Goal: Book appointment/travel/reservation

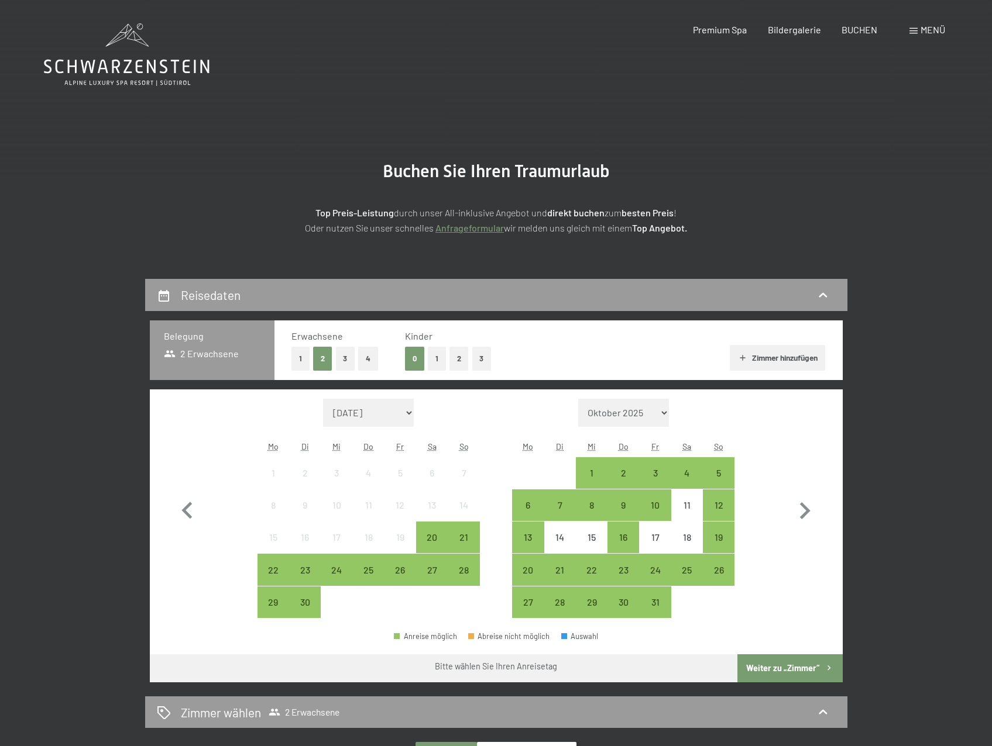
click at [299, 359] on button "1" at bounding box center [300, 359] width 18 height 24
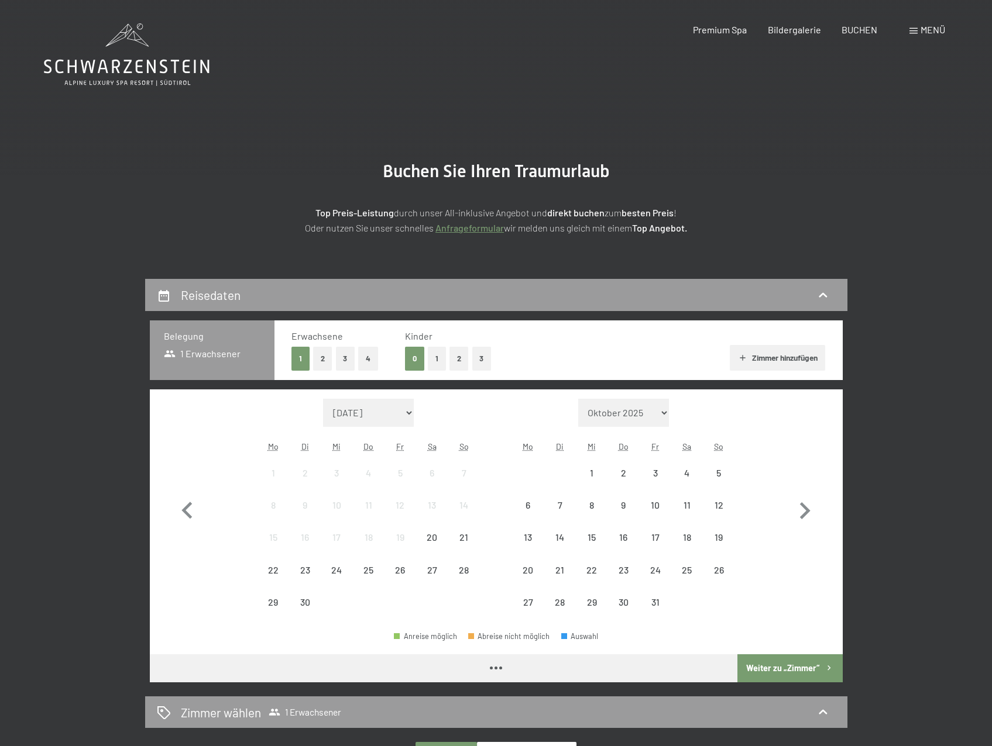
click at [436, 355] on button "1" at bounding box center [437, 359] width 18 height 24
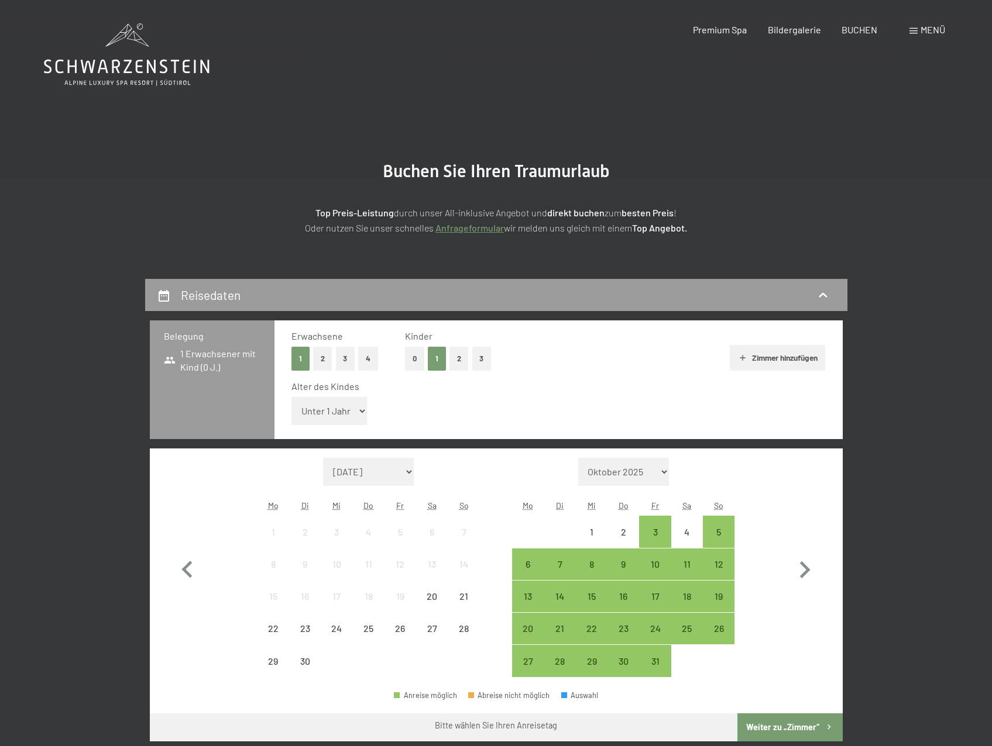
click at [339, 421] on select "Unter 1 Jahr 1 Jahr 2 Jahre 3 Jahre 4 Jahre 5 Jahre 6 Jahre 7 Jahre 8 Jahre 9 J…" at bounding box center [329, 411] width 76 height 28
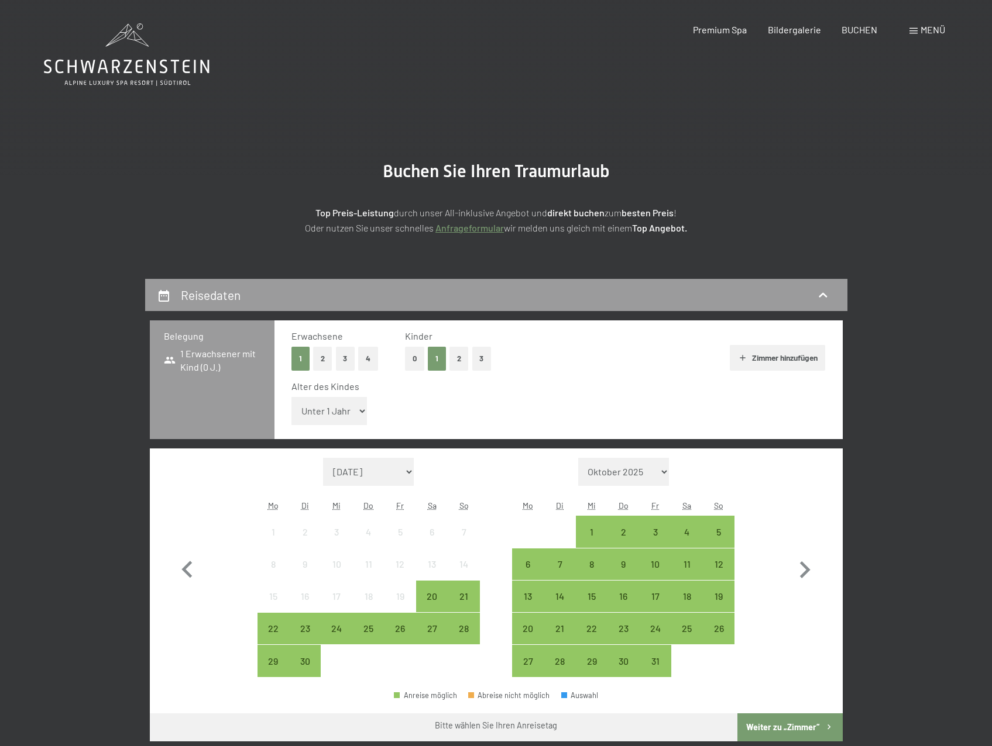
select select "15"
click at [291, 397] on select "Unter 1 Jahr 1 Jahr 2 Jahre 3 Jahre 4 Jahre 5 Jahre 6 Jahre 7 Jahre 8 Jahre 9 J…" at bounding box center [329, 411] width 76 height 28
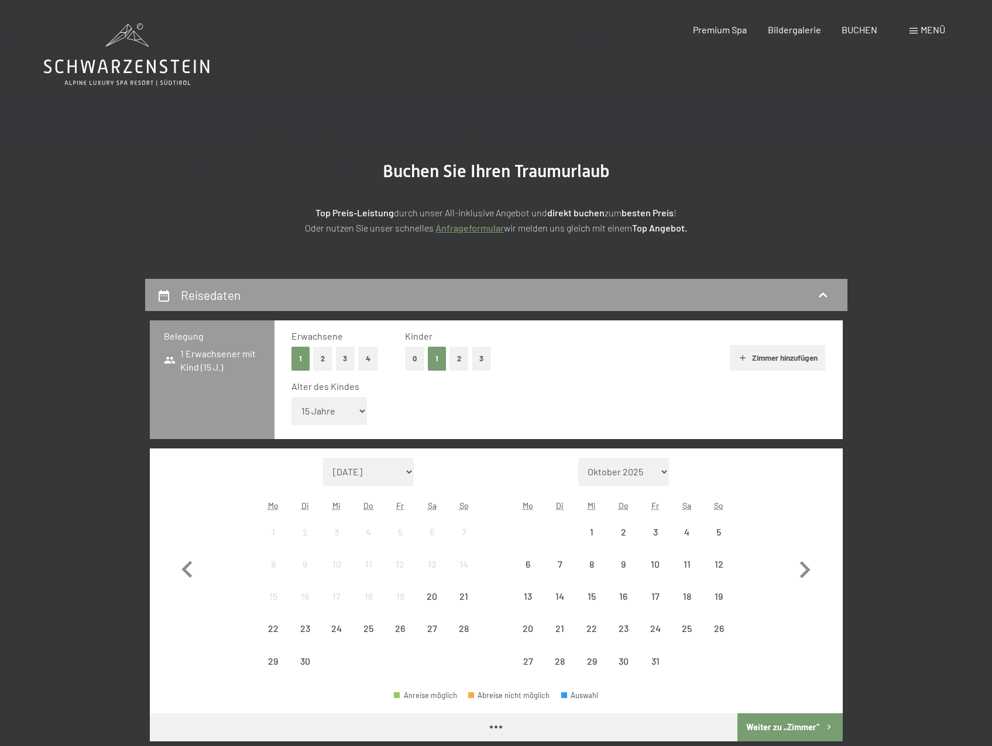
click at [780, 360] on button "Zimmer hinzufügen" at bounding box center [777, 358] width 95 height 26
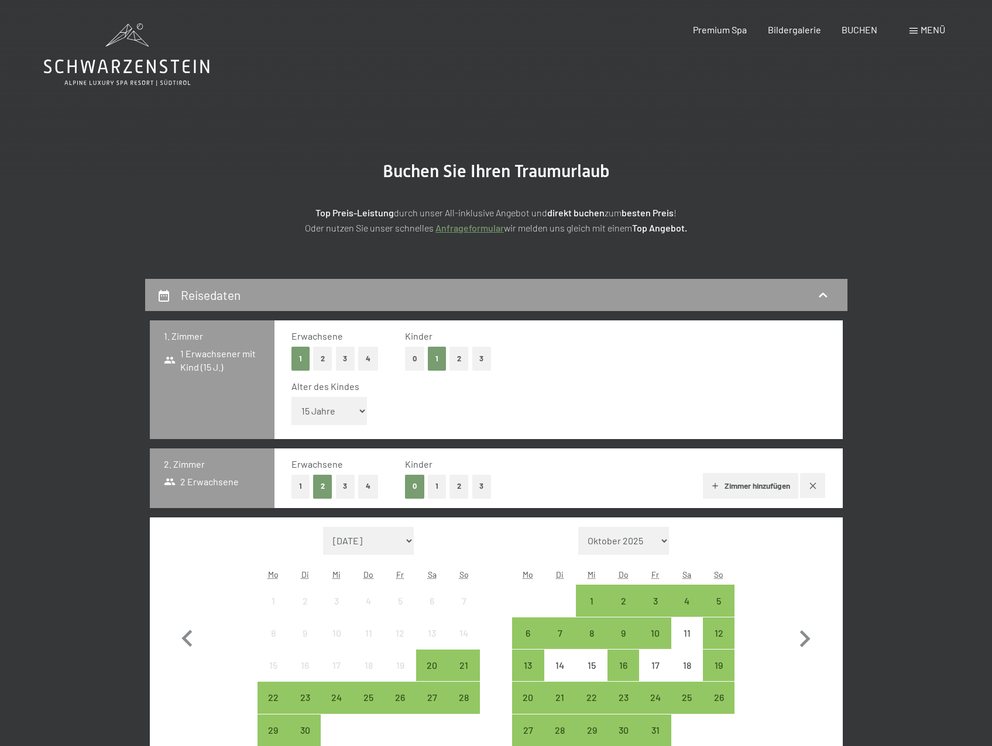
click at [303, 492] on button "1" at bounding box center [300, 487] width 18 height 24
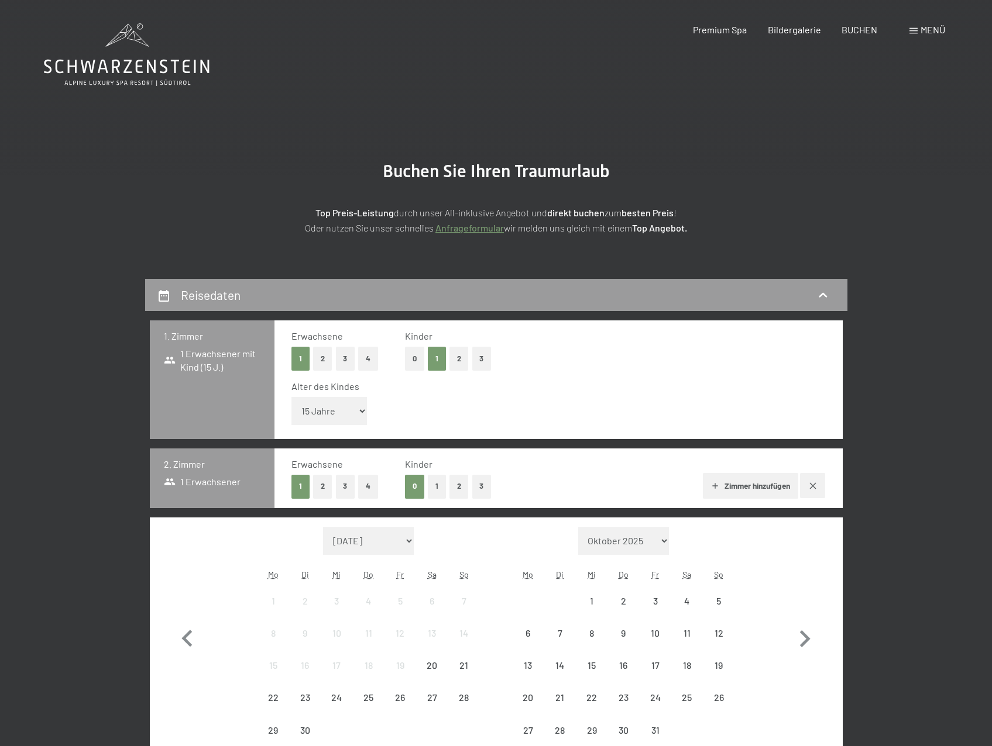
click at [438, 480] on button "1" at bounding box center [437, 487] width 18 height 24
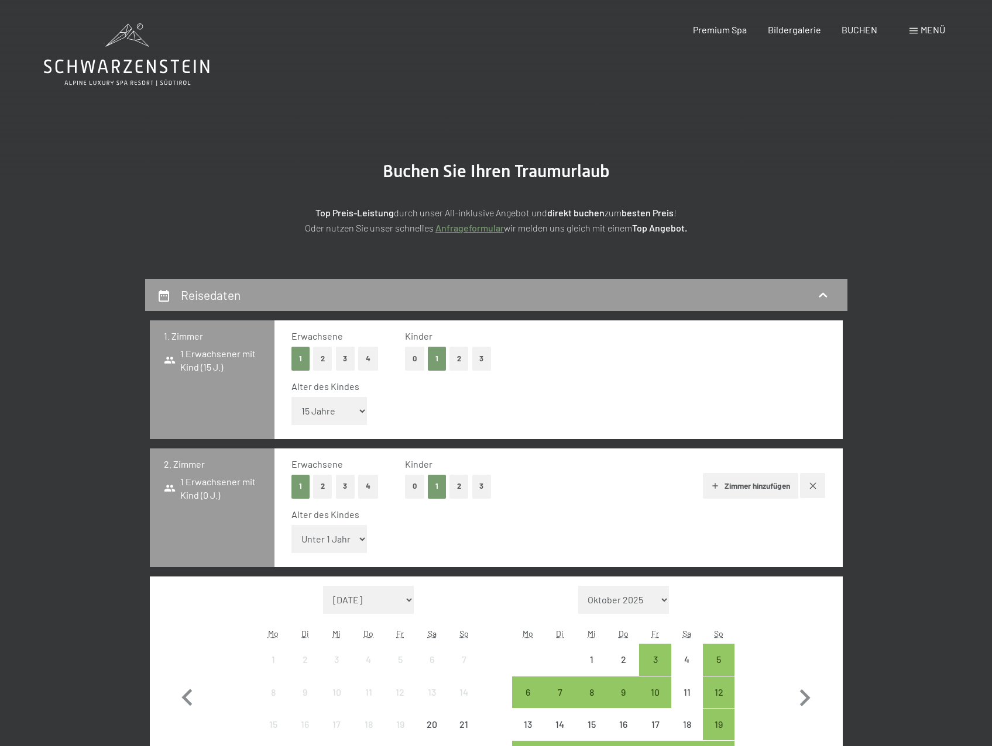
click at [313, 538] on select "Unter 1 Jahr 1 Jahr 2 Jahre 3 Jahre 4 Jahre 5 Jahre 6 Jahre 7 Jahre 8 Jahre 9 J…" at bounding box center [329, 539] width 76 height 28
select select "12"
click at [291, 525] on select "Unter 1 Jahr 1 Jahr 2 Jahre 3 Jahre 4 Jahre 5 Jahre 6 Jahre 7 Jahre 8 Jahre 9 J…" at bounding box center [329, 539] width 76 height 28
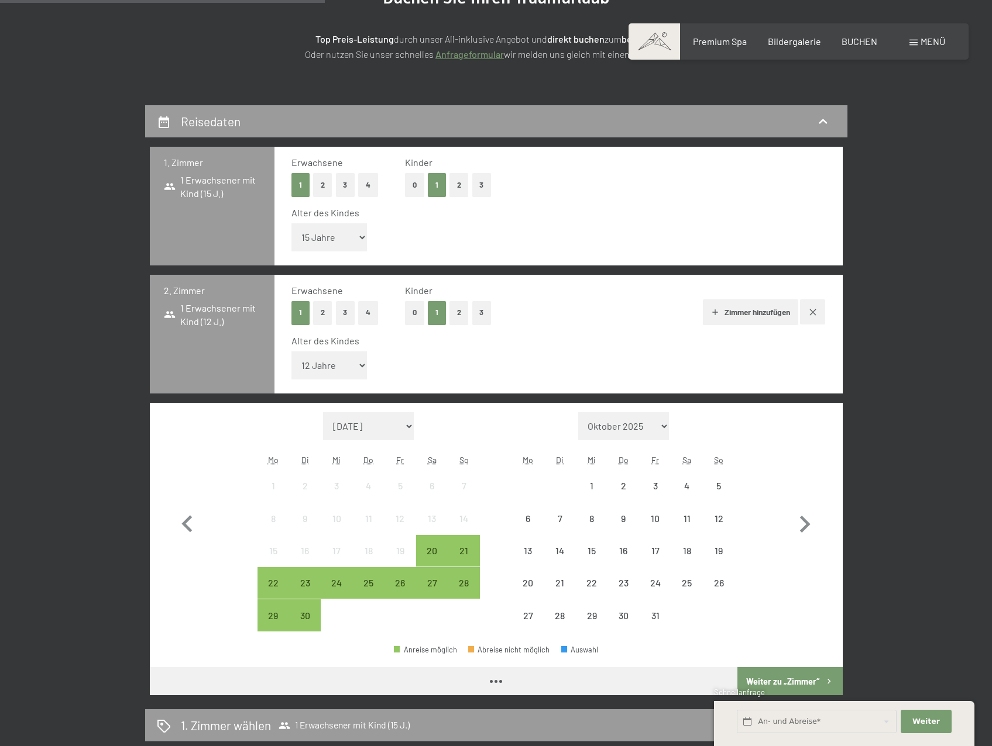
scroll to position [410, 0]
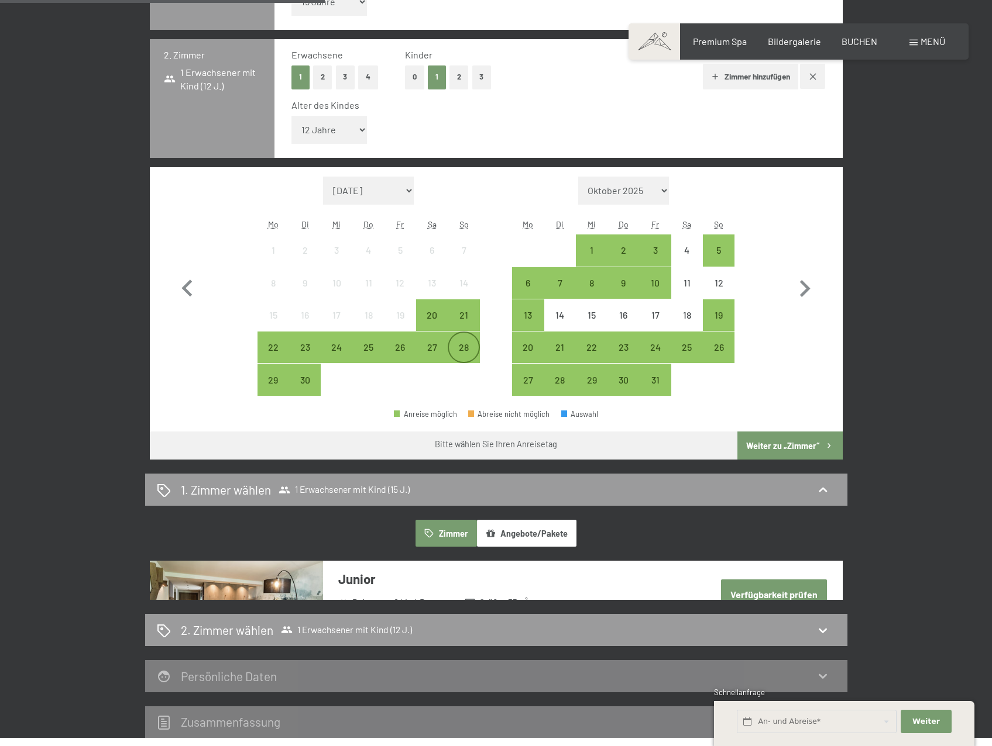
click at [473, 347] on div "28" at bounding box center [463, 357] width 29 height 29
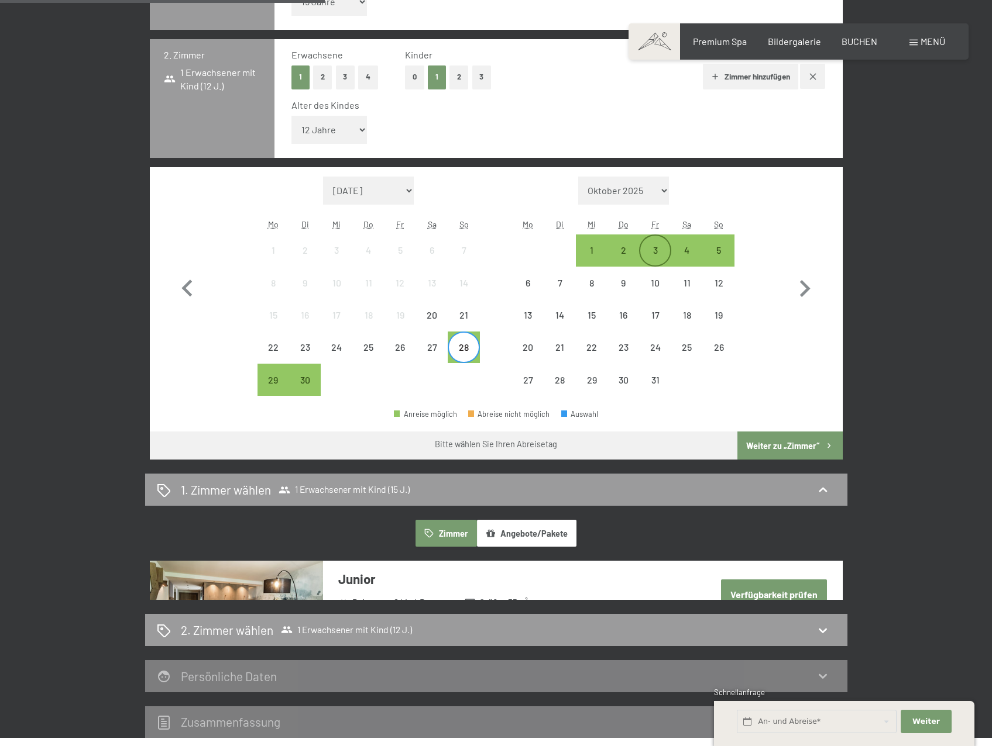
click at [651, 252] on div "3" at bounding box center [654, 260] width 29 height 29
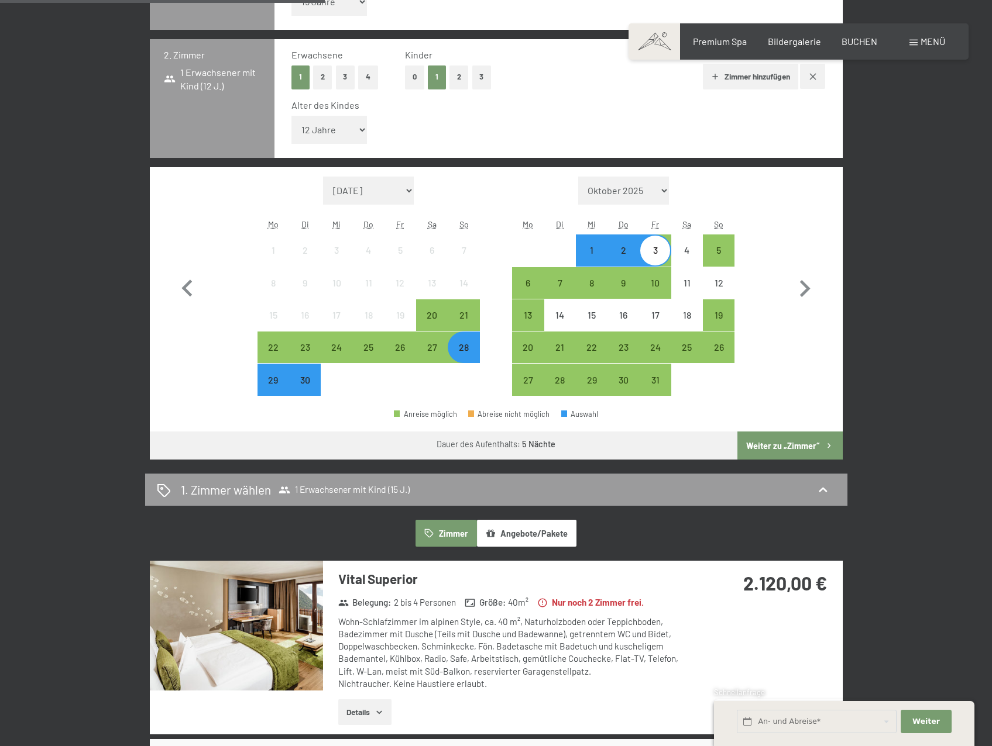
click at [775, 452] on button "Weiter zu „Zimmer“" at bounding box center [789, 446] width 105 height 28
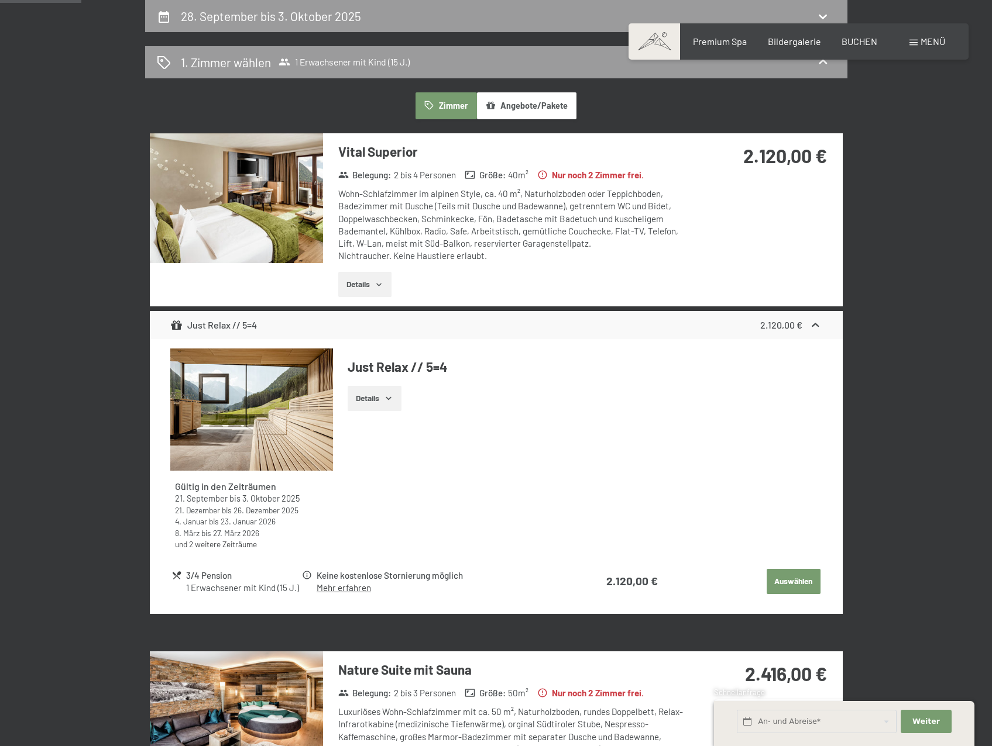
click at [359, 278] on button "Details" at bounding box center [364, 285] width 53 height 26
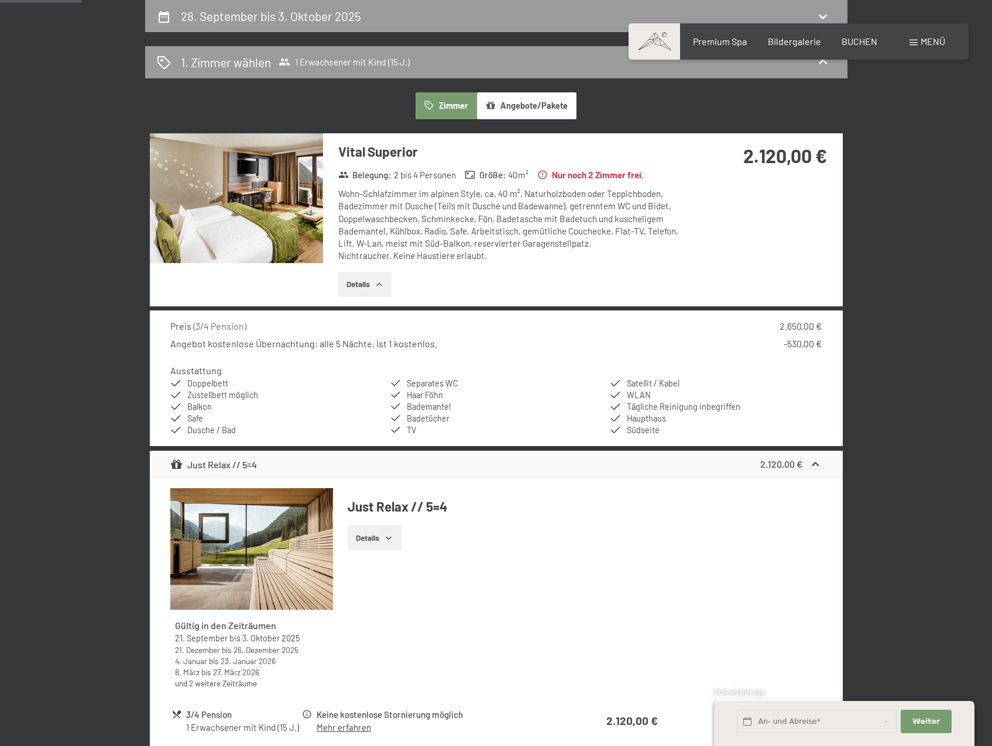
click at [209, 194] on img at bounding box center [236, 198] width 173 height 130
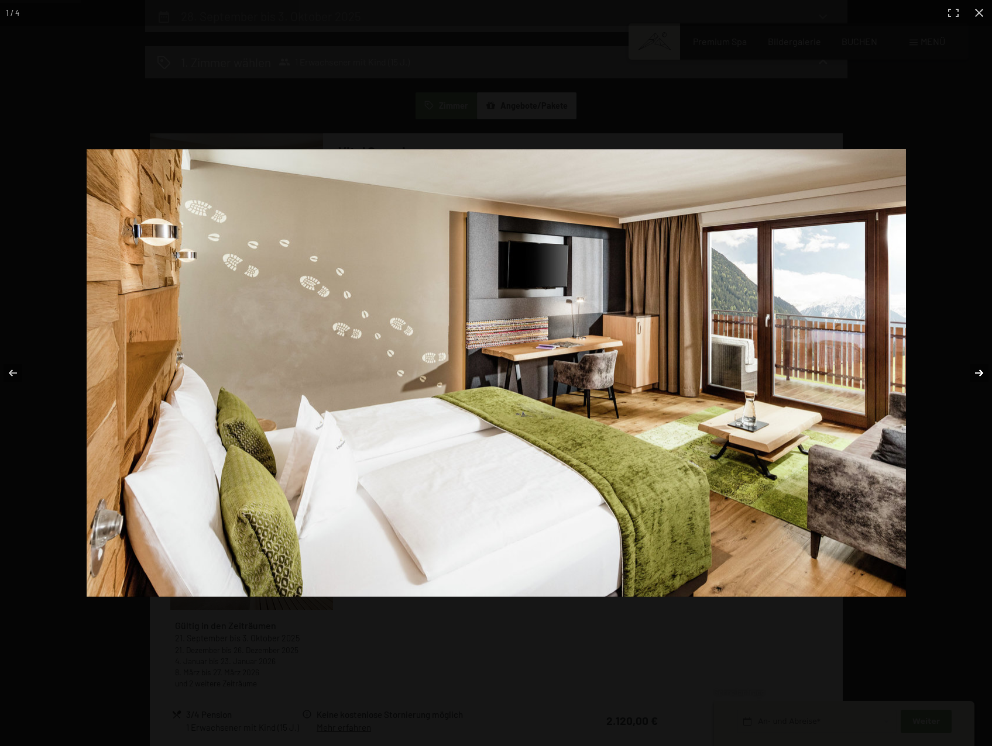
click at [976, 372] on button "button" at bounding box center [971, 373] width 41 height 59
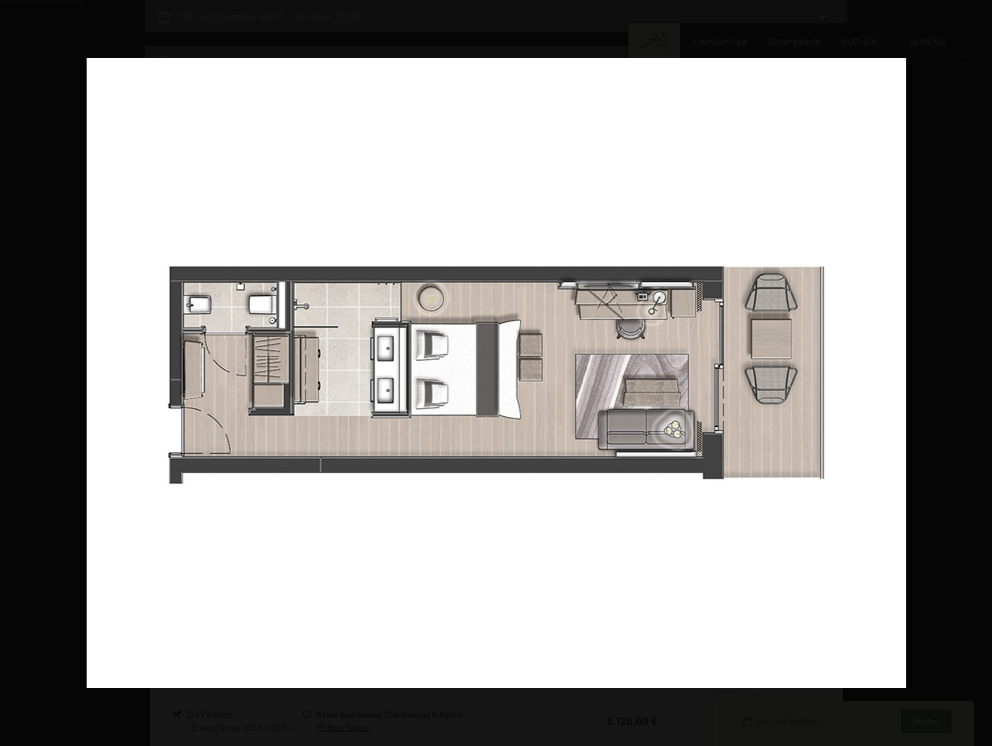
click at [976, 372] on button "button" at bounding box center [971, 373] width 41 height 59
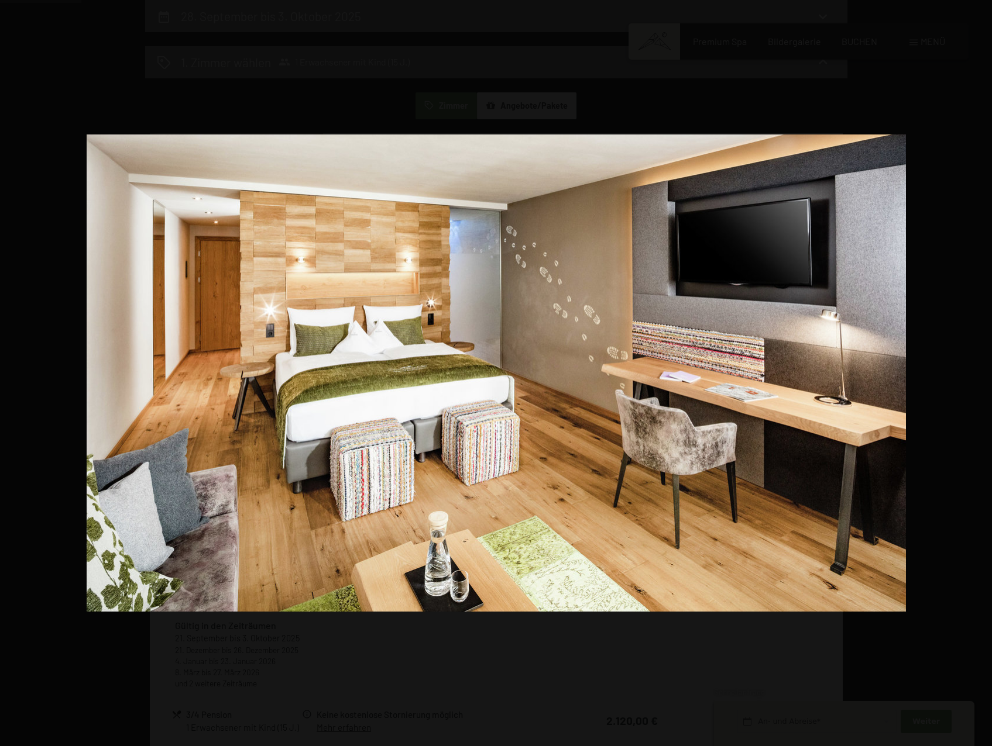
click at [976, 372] on button "button" at bounding box center [971, 373] width 41 height 59
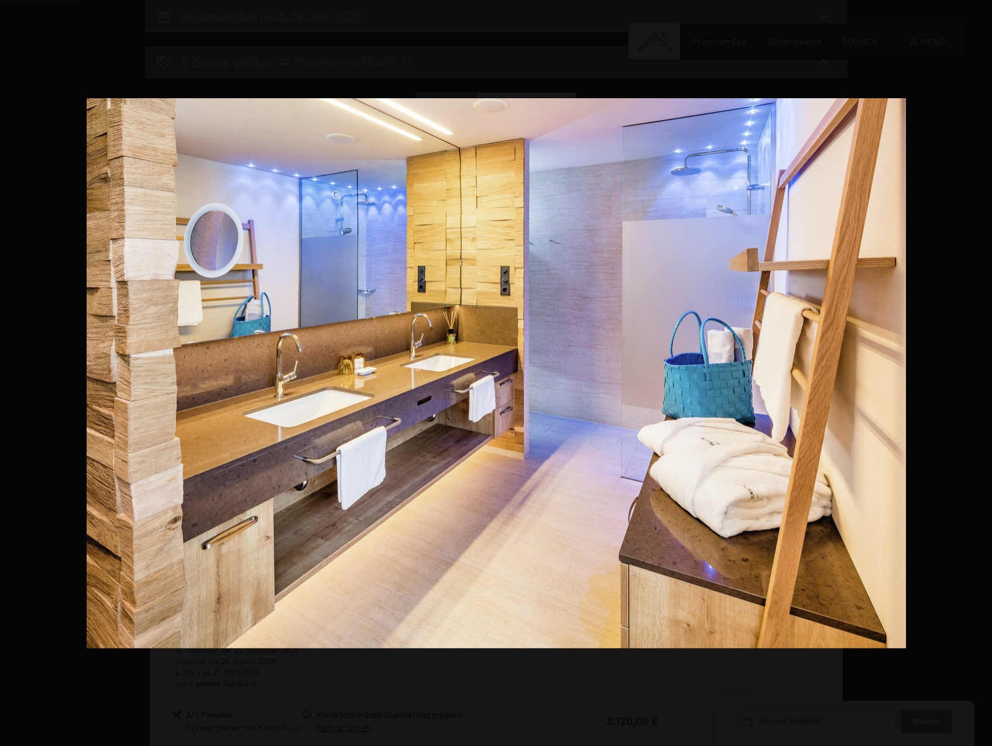
click at [976, 372] on button "button" at bounding box center [971, 373] width 41 height 59
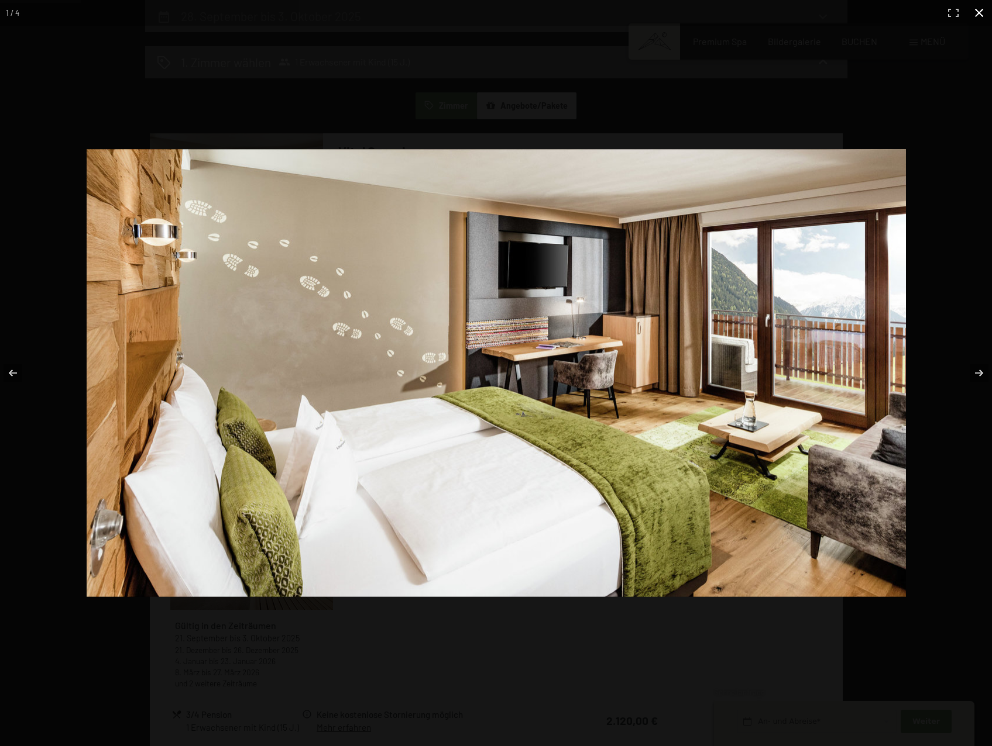
click at [958, 89] on div at bounding box center [496, 373] width 992 height 746
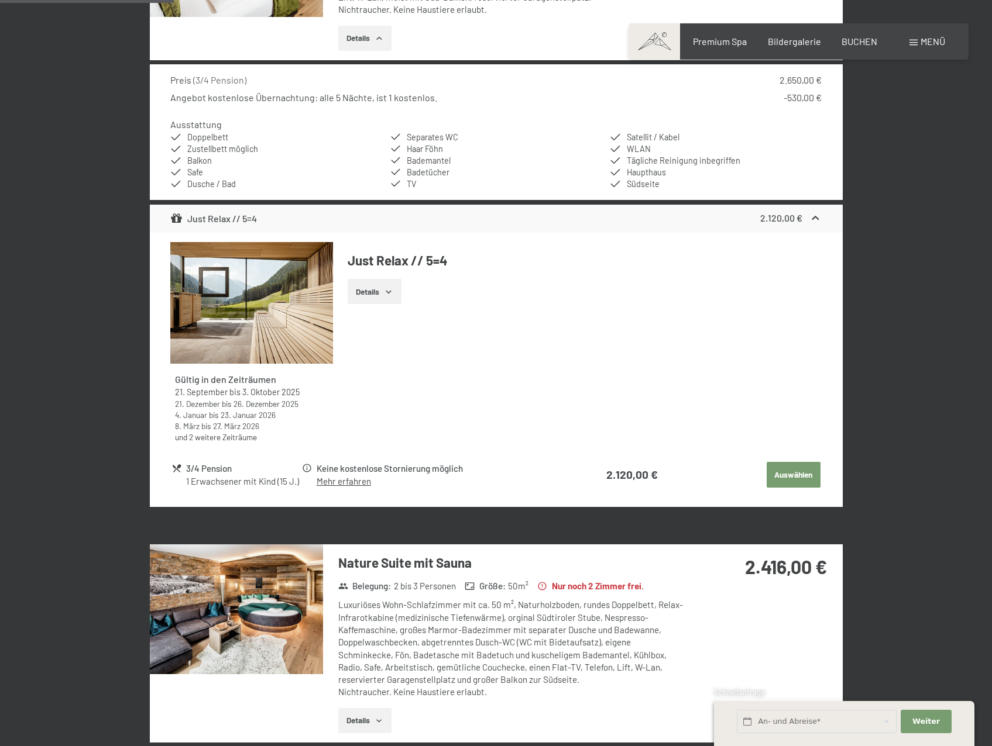
scroll to position [338, 0]
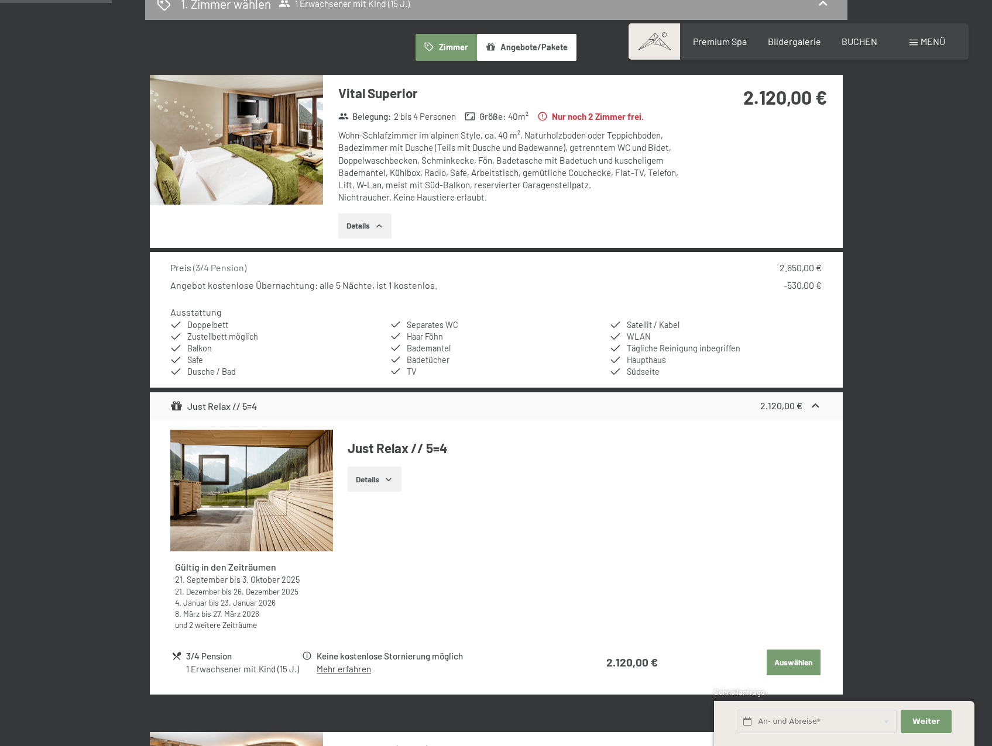
click at [387, 490] on button "Details" at bounding box center [373, 480] width 53 height 26
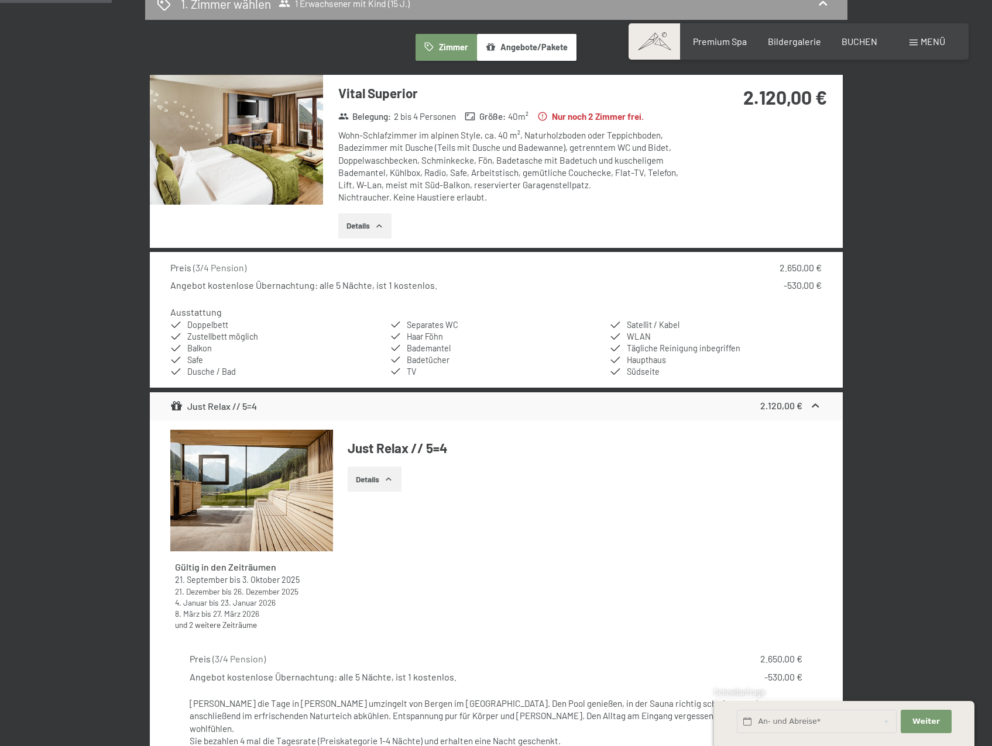
click at [387, 490] on button "Details" at bounding box center [373, 480] width 53 height 26
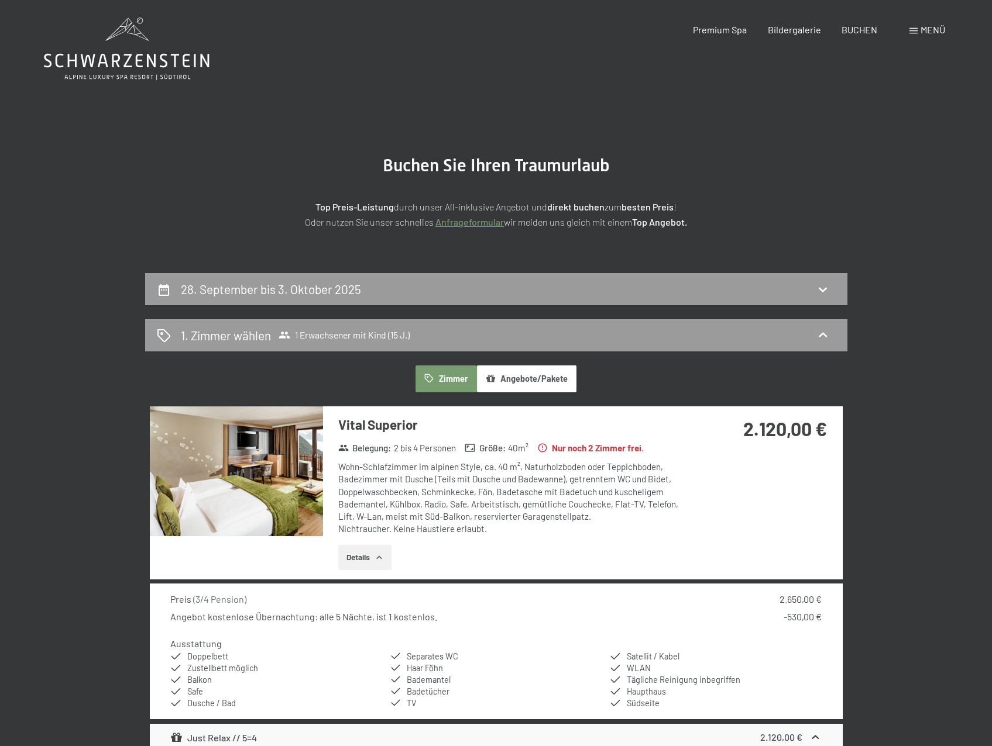
scroll to position [0, 0]
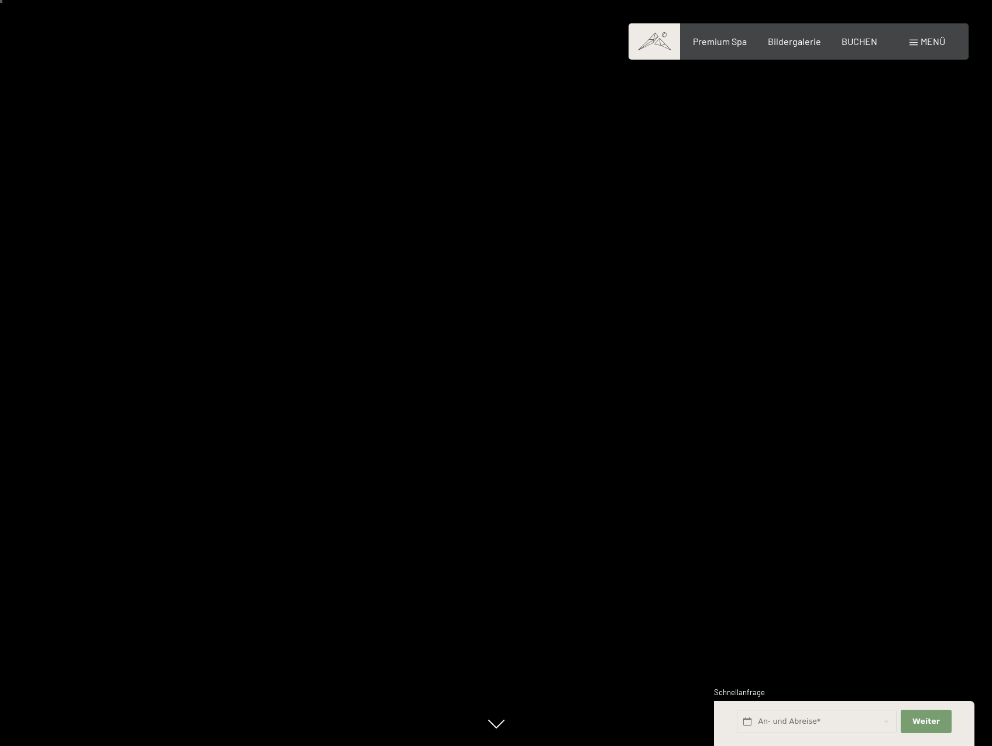
scroll to position [59, 0]
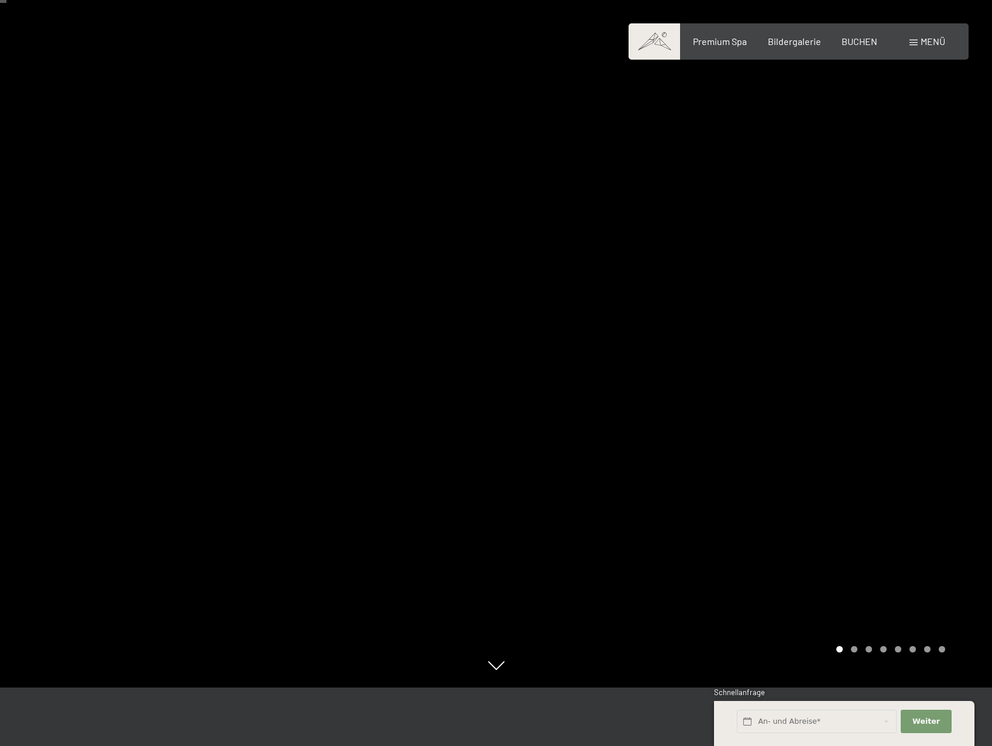
click at [971, 348] on div at bounding box center [744, 314] width 496 height 746
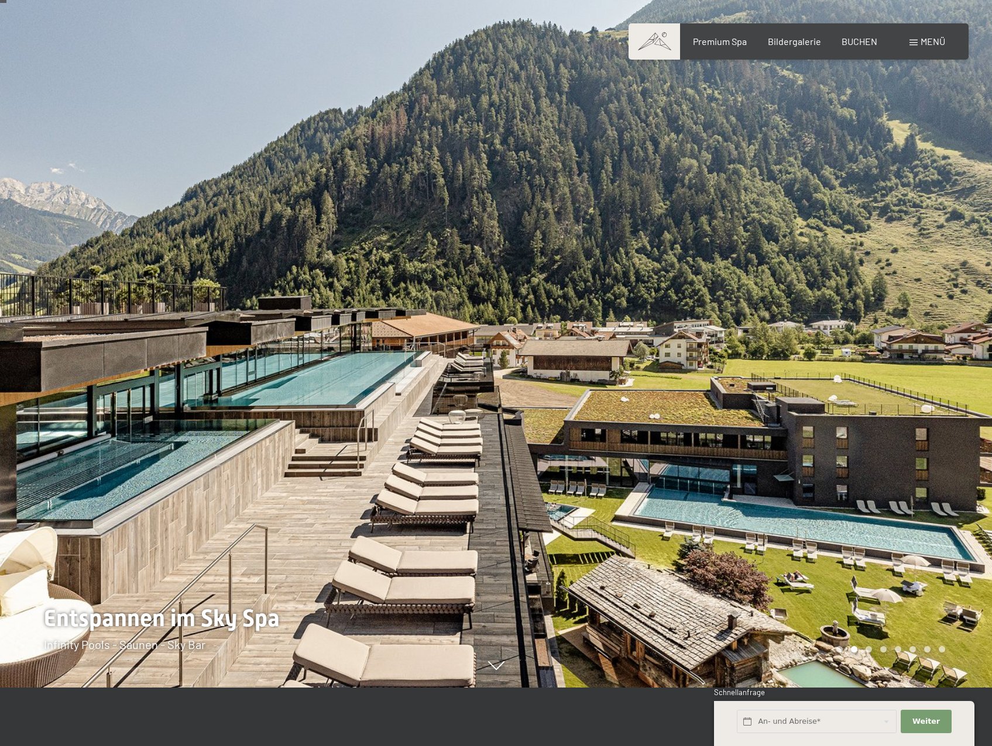
click at [964, 348] on div at bounding box center [744, 314] width 496 height 746
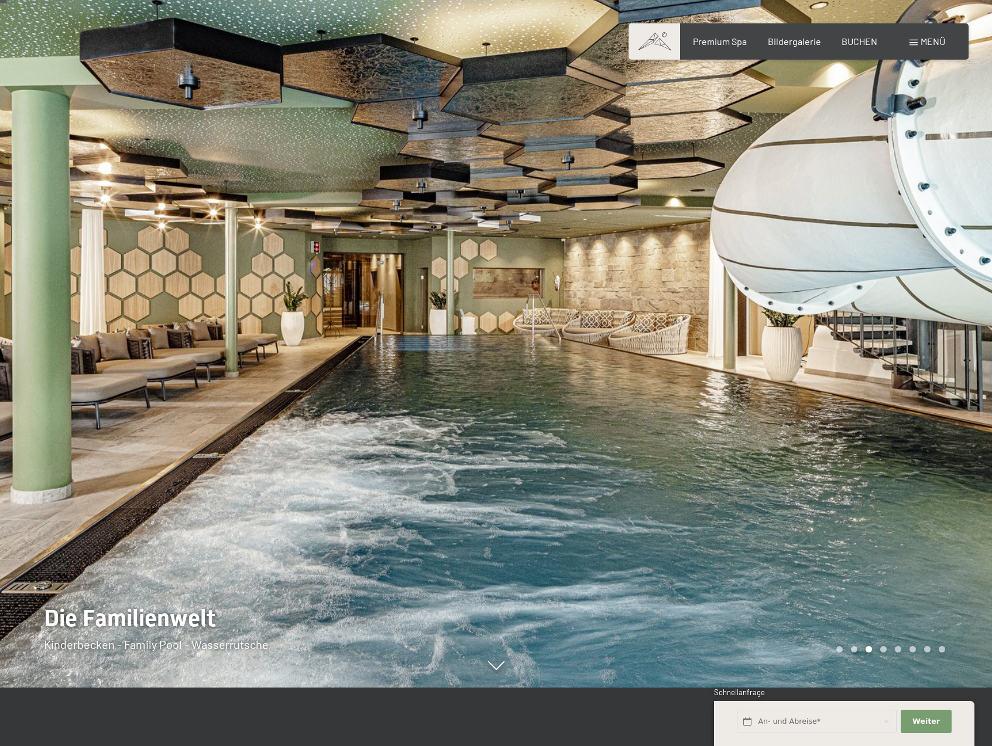
click at [964, 348] on div at bounding box center [744, 314] width 496 height 746
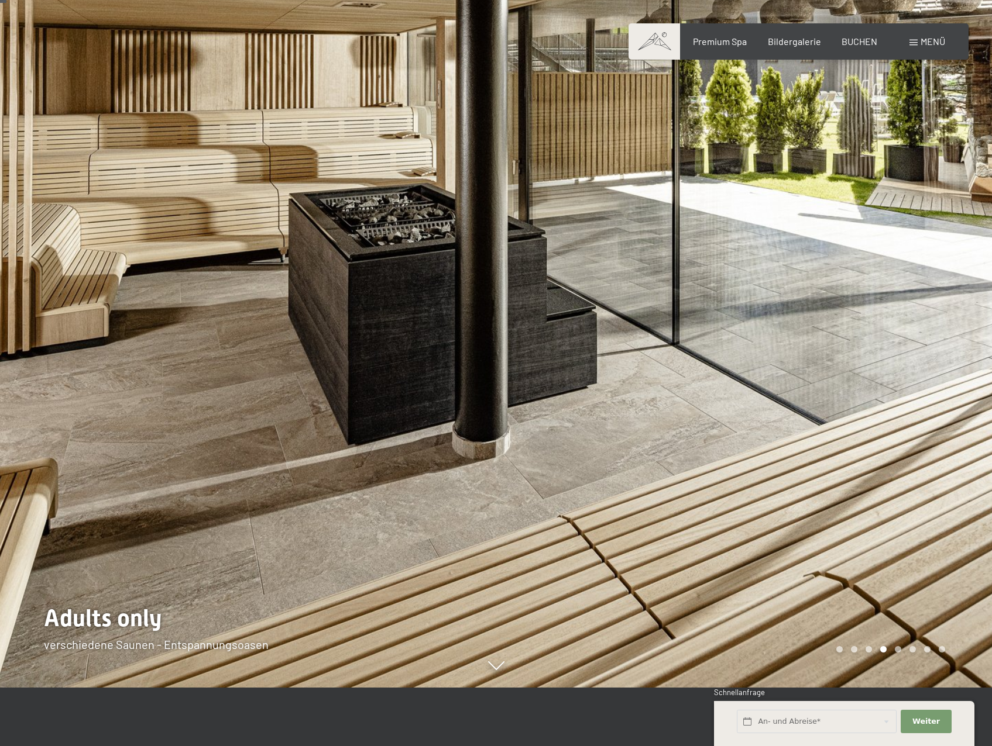
click at [964, 348] on div at bounding box center [744, 314] width 496 height 746
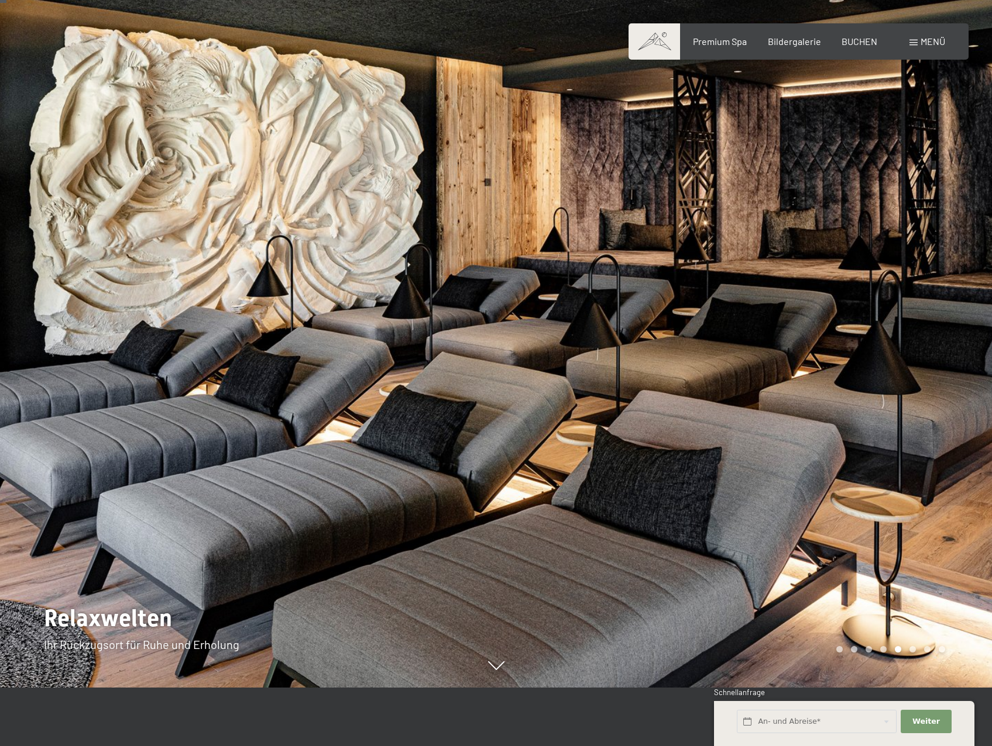
click at [964, 348] on div at bounding box center [744, 314] width 496 height 746
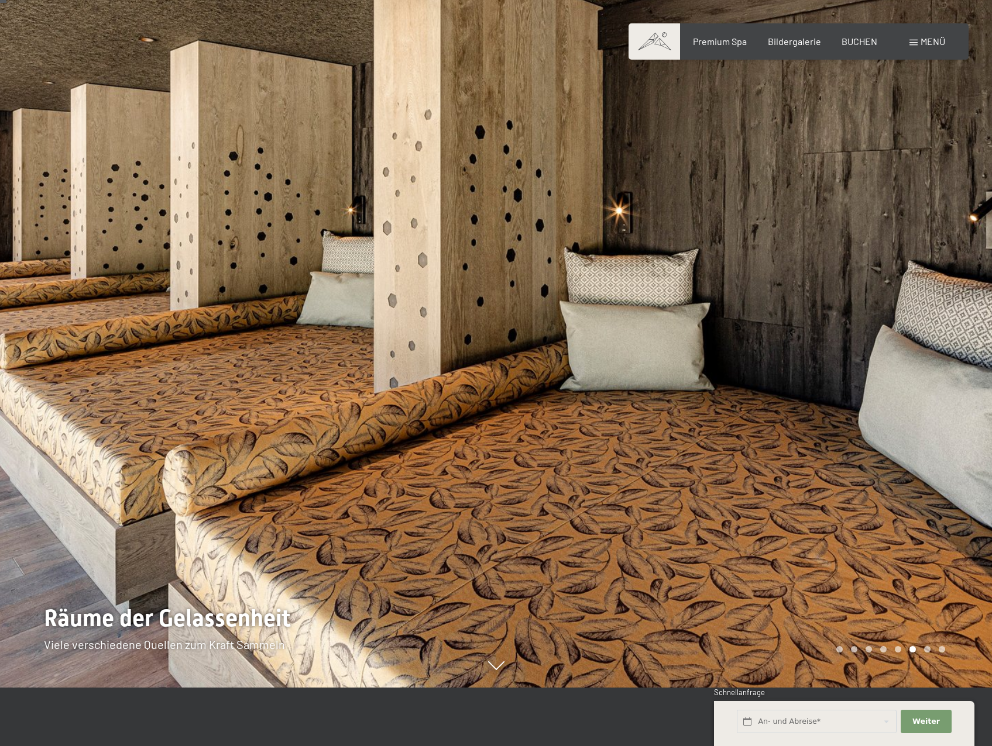
click at [964, 348] on div at bounding box center [744, 314] width 496 height 746
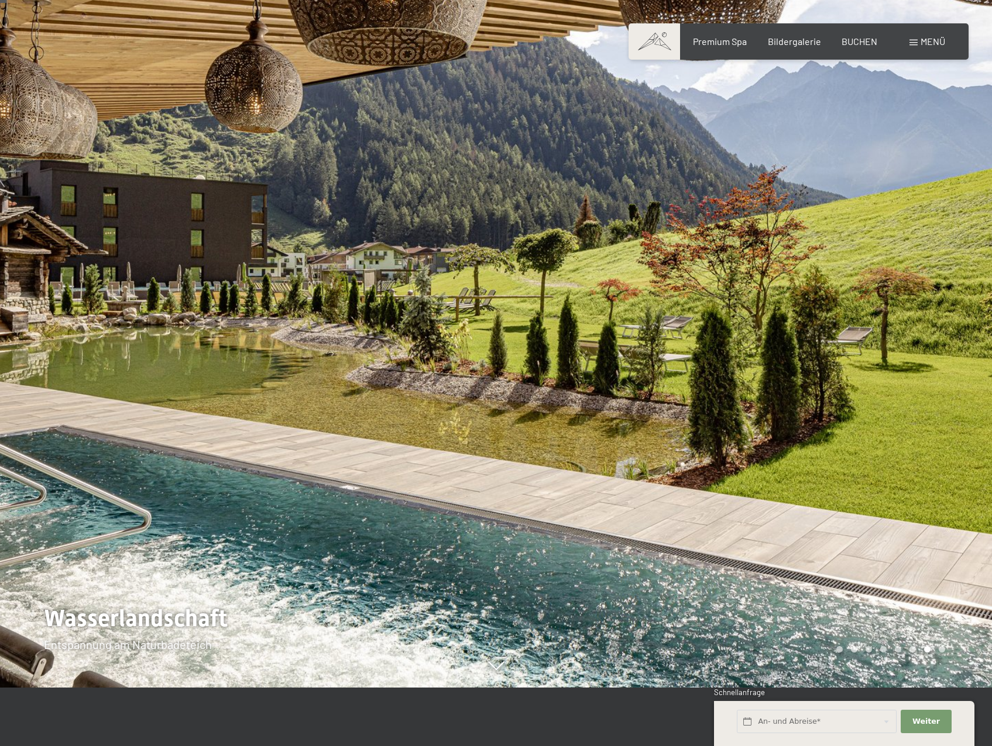
click at [964, 348] on div at bounding box center [744, 314] width 496 height 746
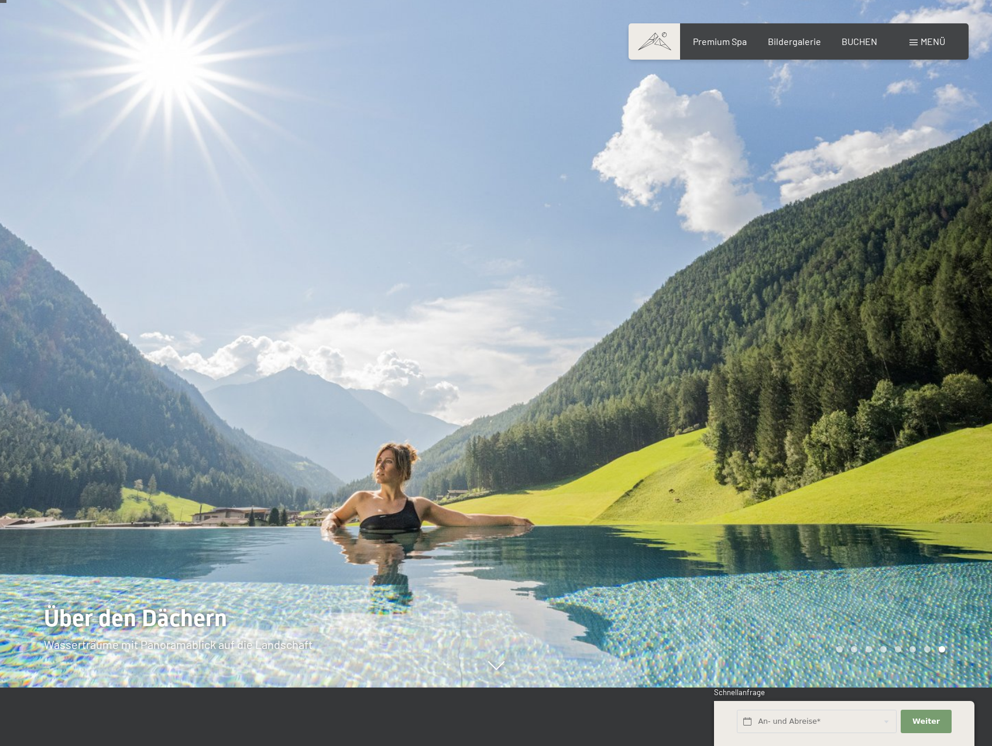
click at [964, 348] on div at bounding box center [744, 314] width 496 height 746
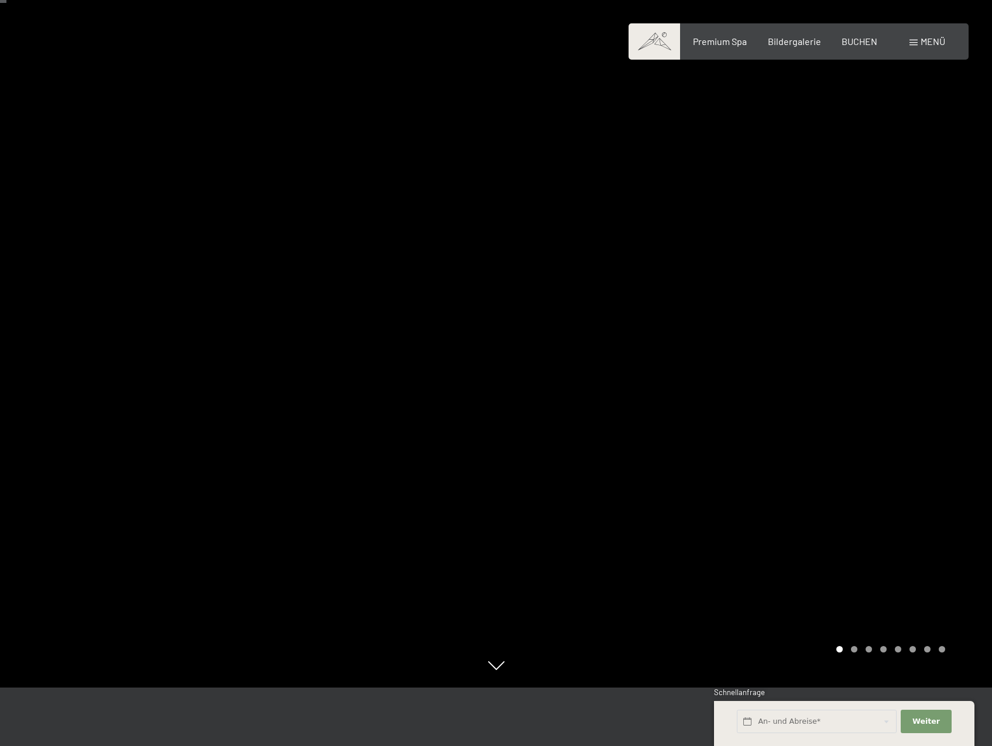
click at [964, 348] on div at bounding box center [744, 314] width 496 height 746
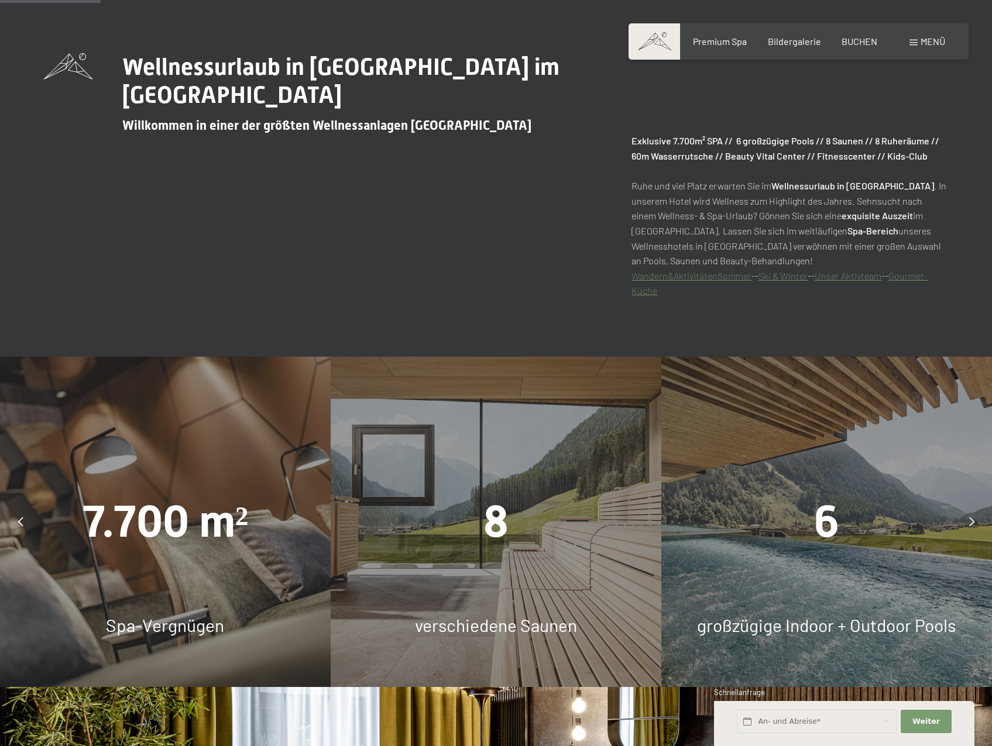
scroll to position [995, 0]
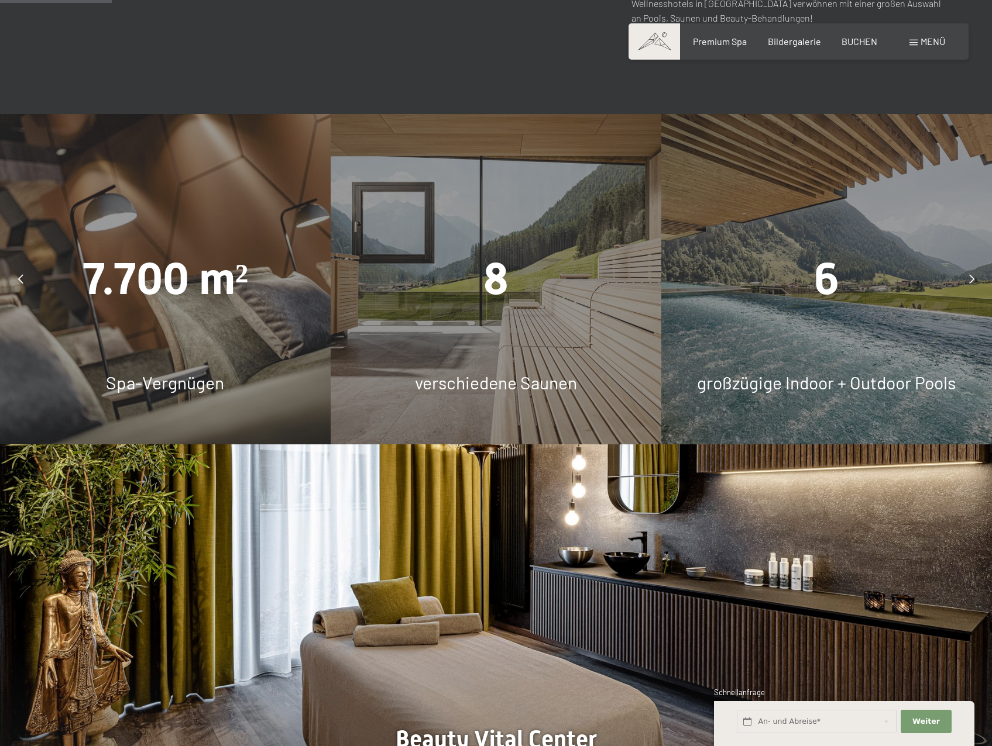
click at [529, 389] on span "verschiedene Saunen" at bounding box center [496, 382] width 162 height 21
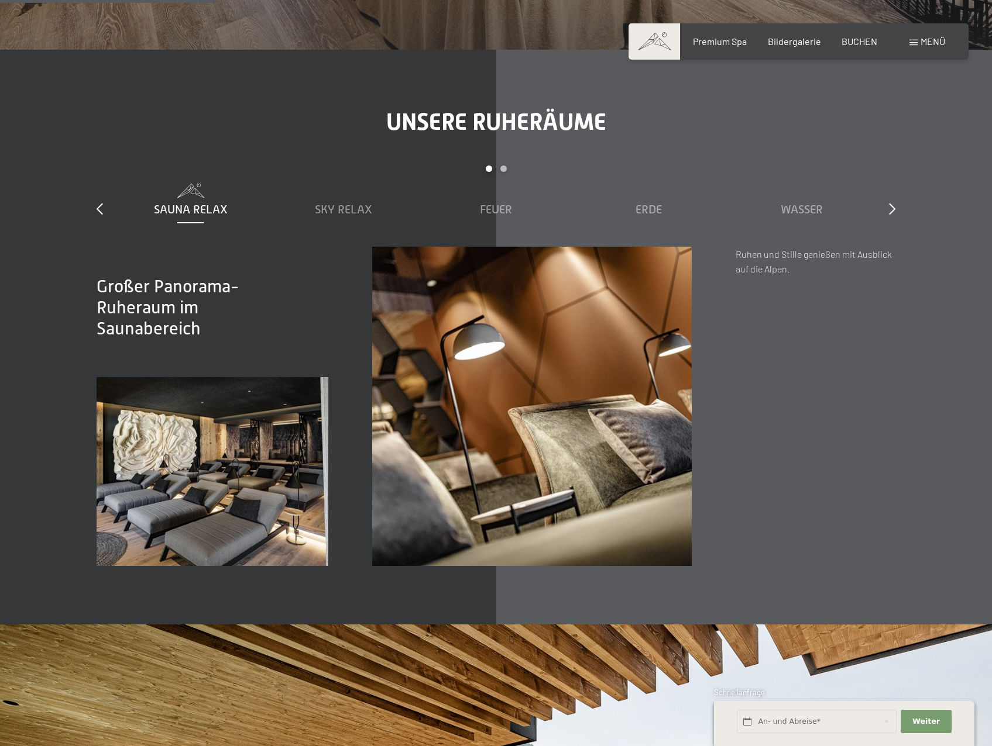
scroll to position [1814, 0]
click at [896, 208] on div "Unsere Ruheräume slide 1 to 5 of 7 Sauna Relax Sky Relax Feuer Erde Wasser Luft…" at bounding box center [496, 338] width 886 height 458
click at [358, 212] on span "Sky Relax" at bounding box center [343, 210] width 57 height 13
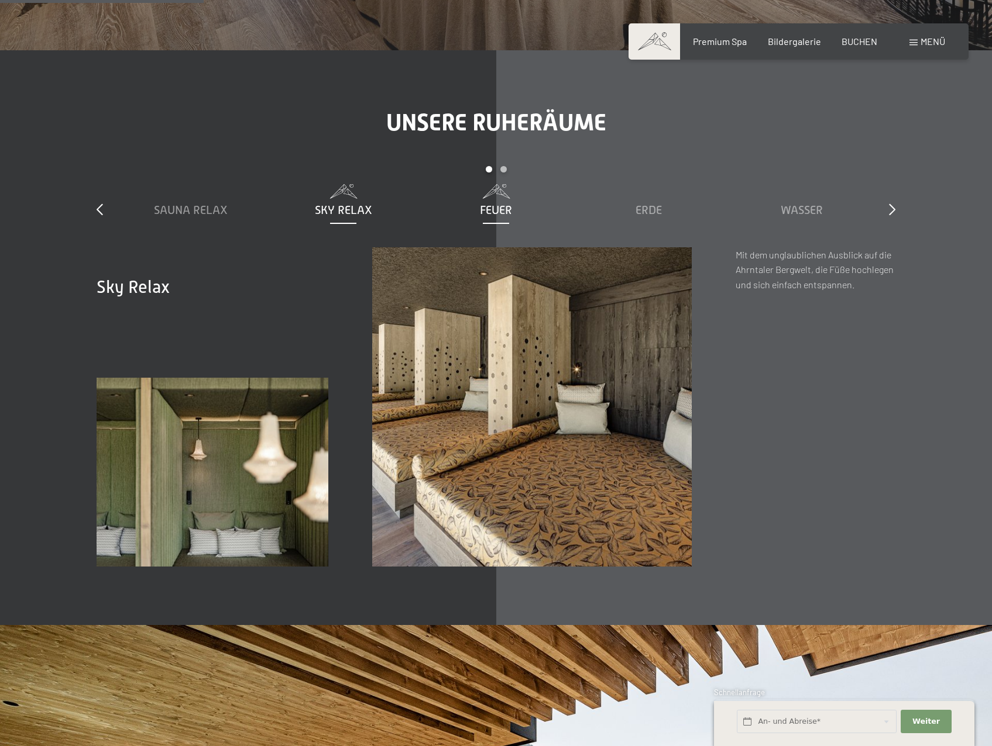
click at [518, 204] on div "Feuer" at bounding box center [495, 210] width 141 height 16
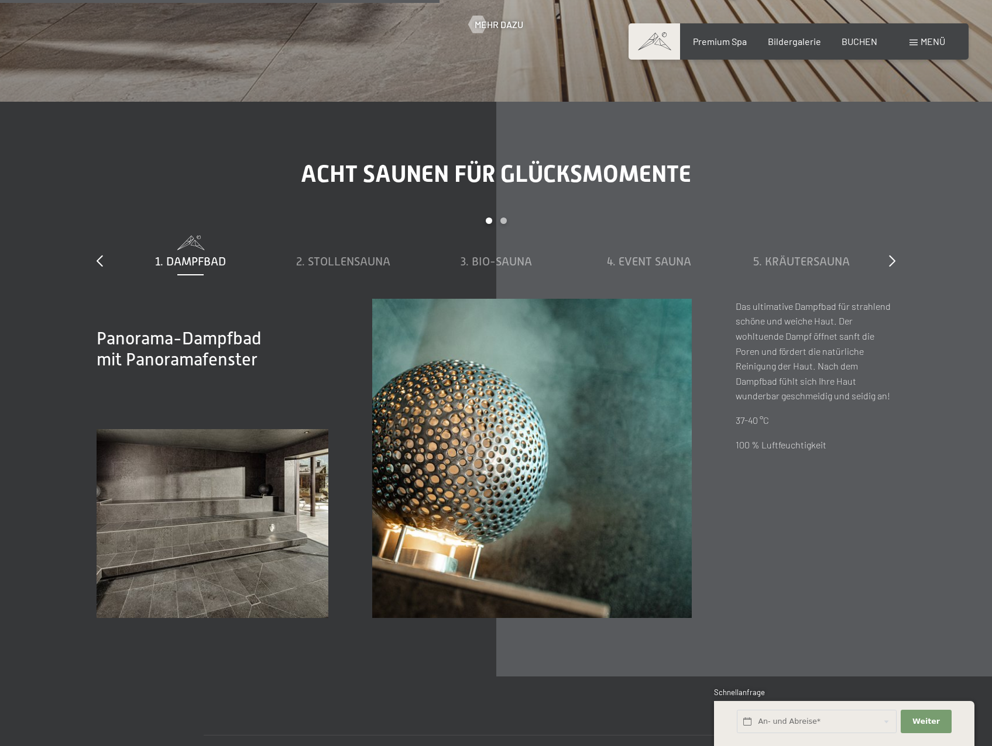
scroll to position [4154, 0]
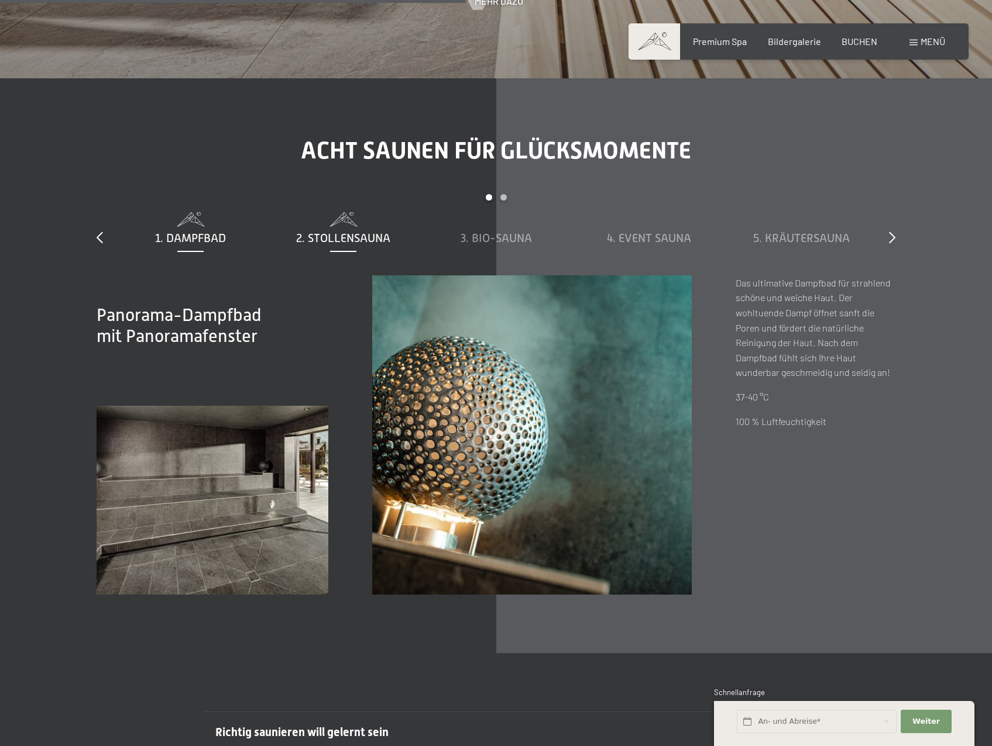
click at [356, 243] on span "2. Stollensauna" at bounding box center [343, 238] width 94 height 13
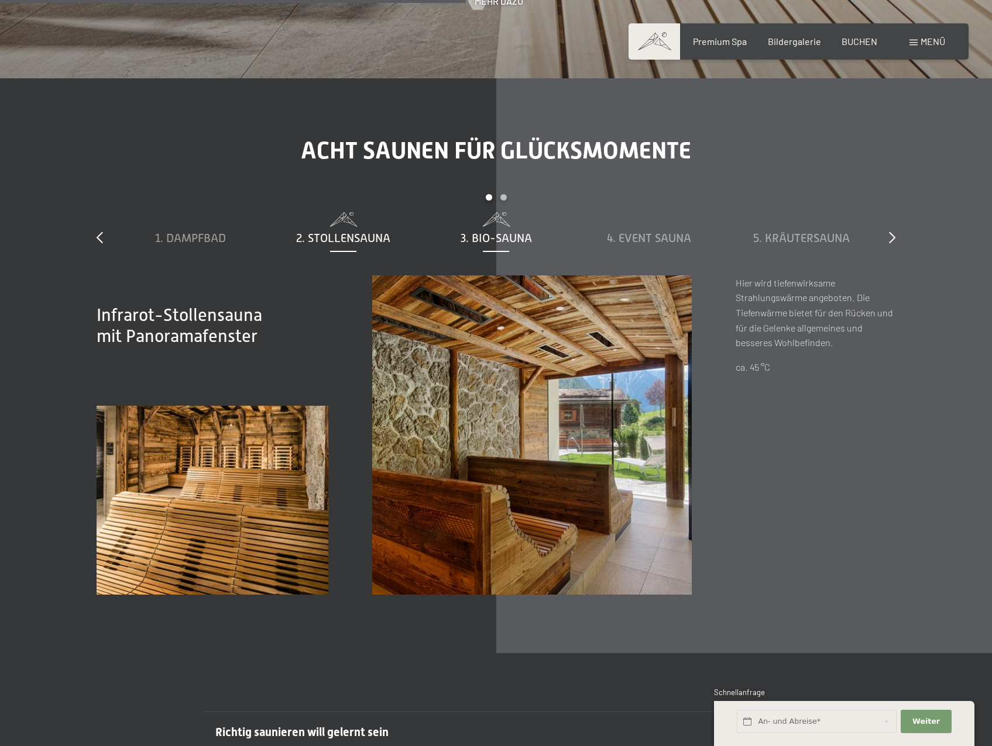
click at [469, 227] on div "3. Bio-Sauna" at bounding box center [495, 229] width 141 height 34
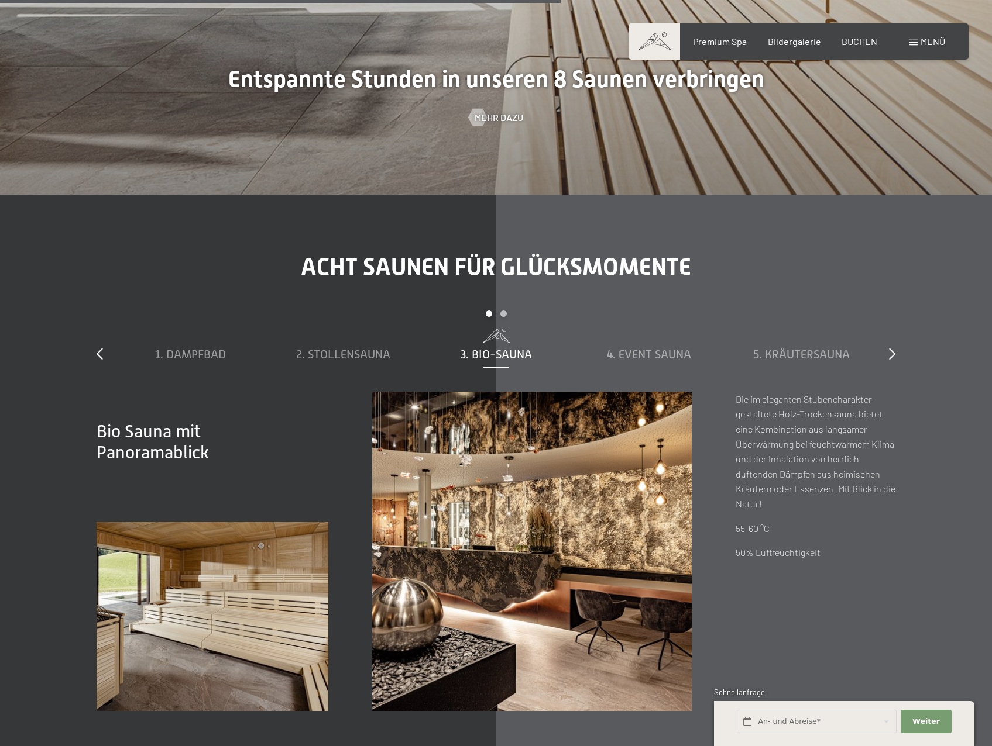
scroll to position [4037, 0]
click at [638, 357] on span "4. Event Sauna" at bounding box center [649, 355] width 84 height 13
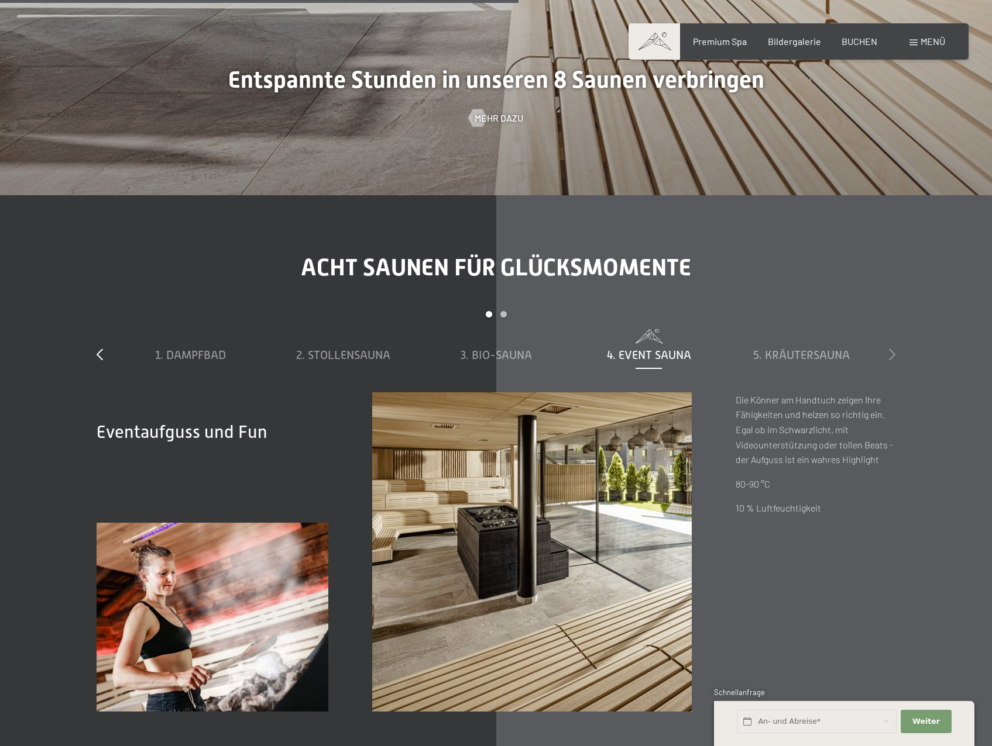
click at [890, 350] on icon at bounding box center [892, 355] width 6 height 12
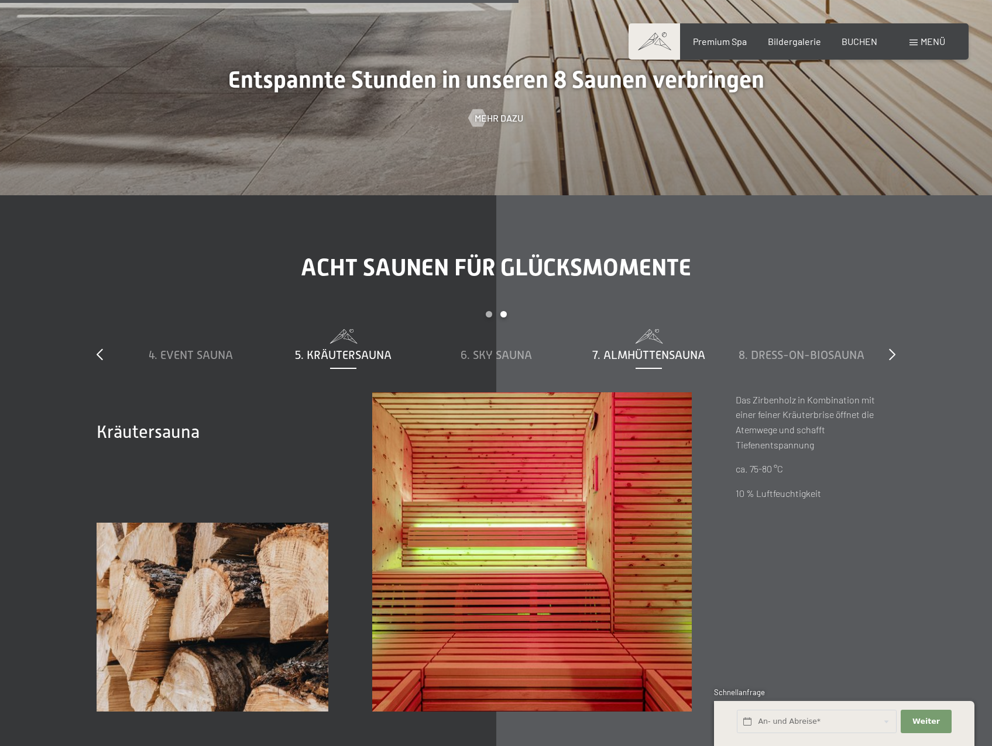
click at [613, 353] on span "7. Almhüttensauna" at bounding box center [648, 355] width 113 height 13
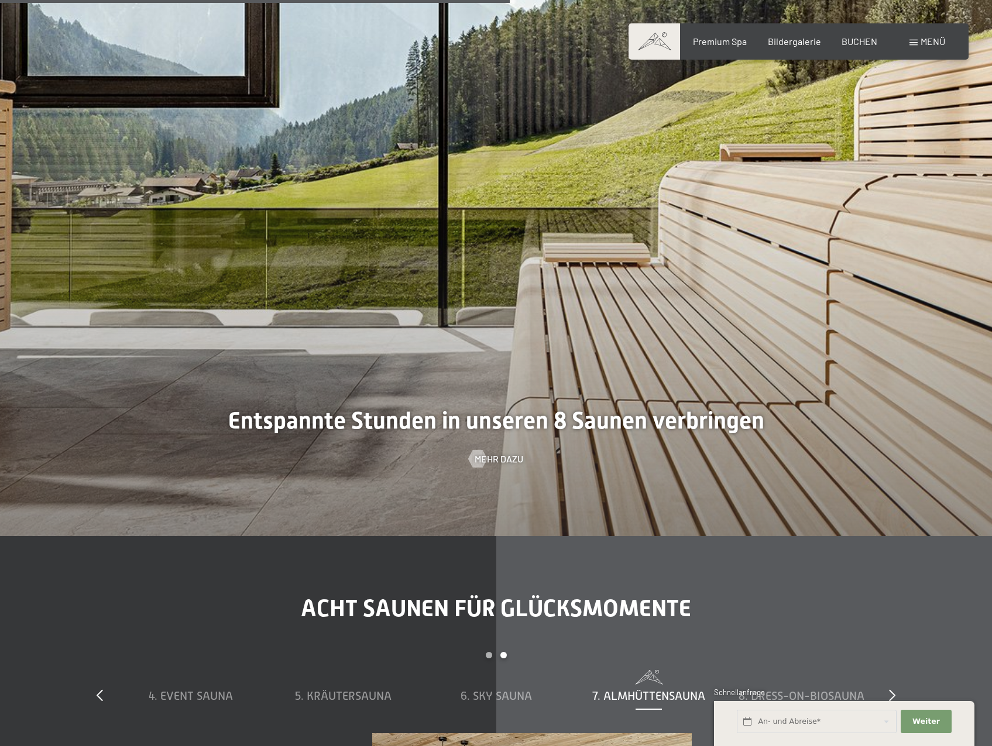
scroll to position [3686, 0]
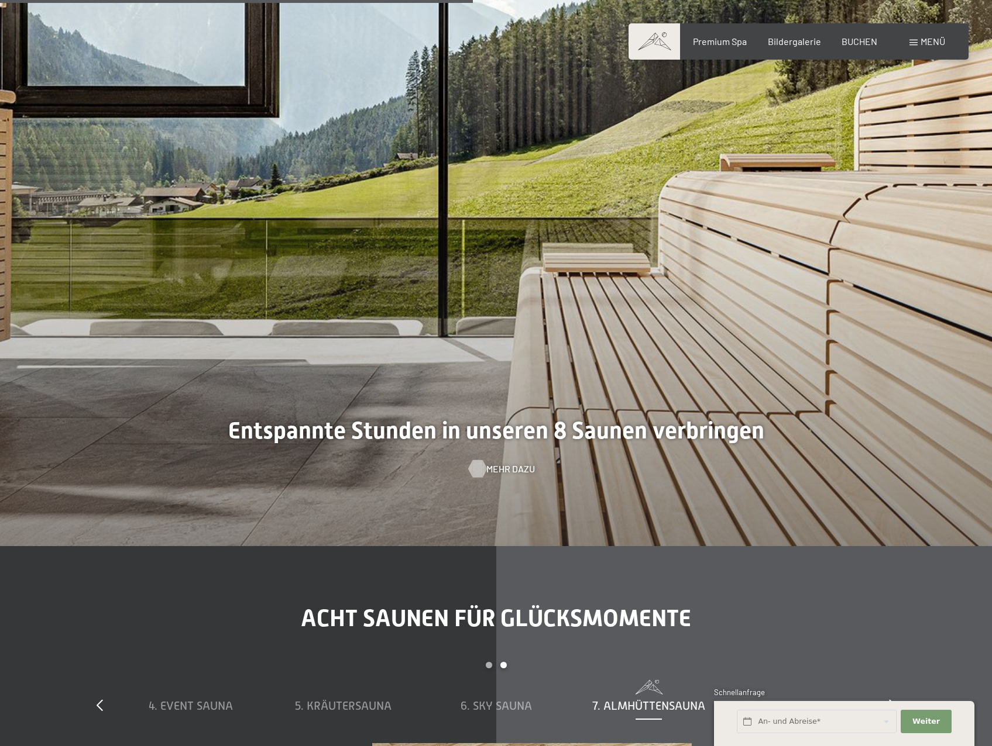
click at [500, 471] on span "Mehr dazu" at bounding box center [510, 469] width 49 height 13
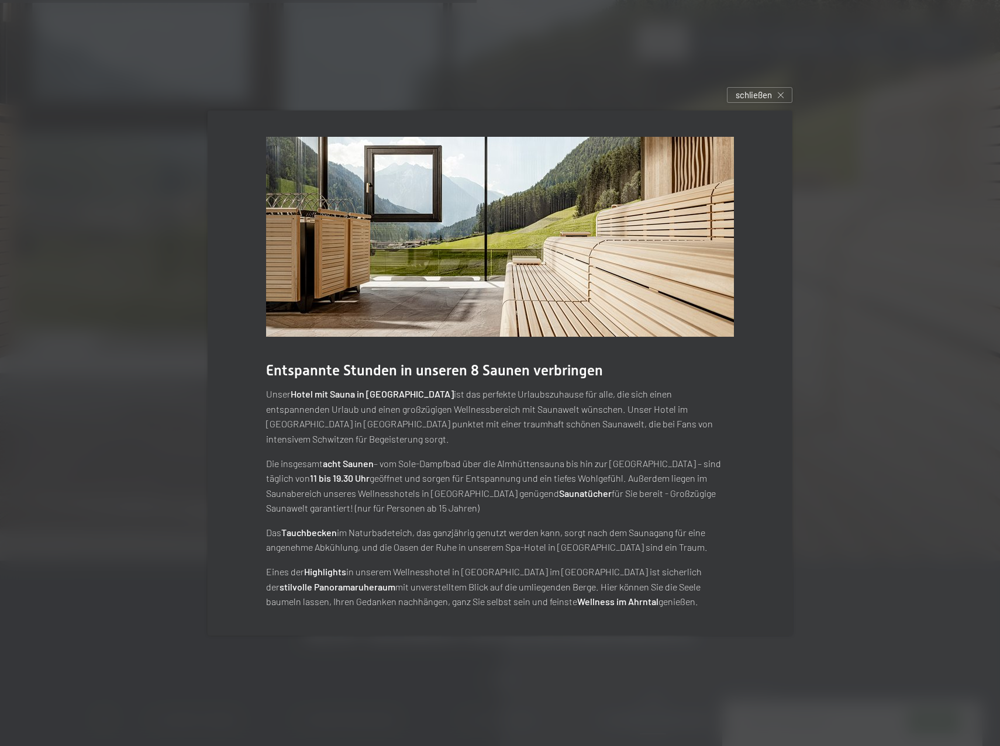
click at [895, 395] on div at bounding box center [500, 373] width 1000 height 746
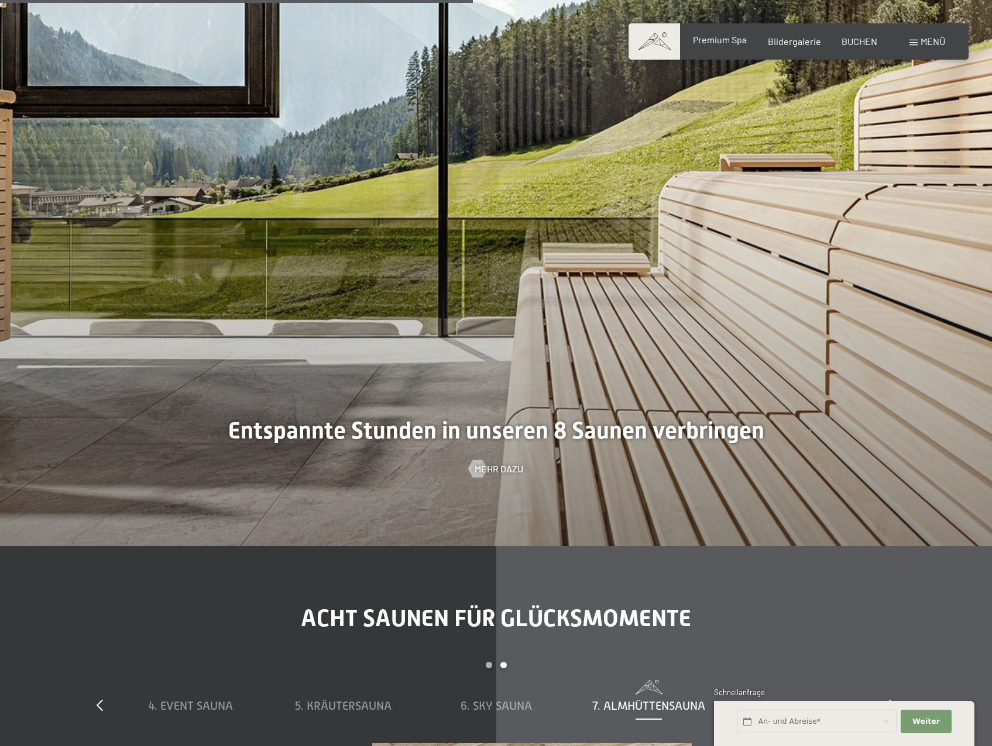
click at [731, 42] on span "Premium Spa" at bounding box center [720, 39] width 54 height 11
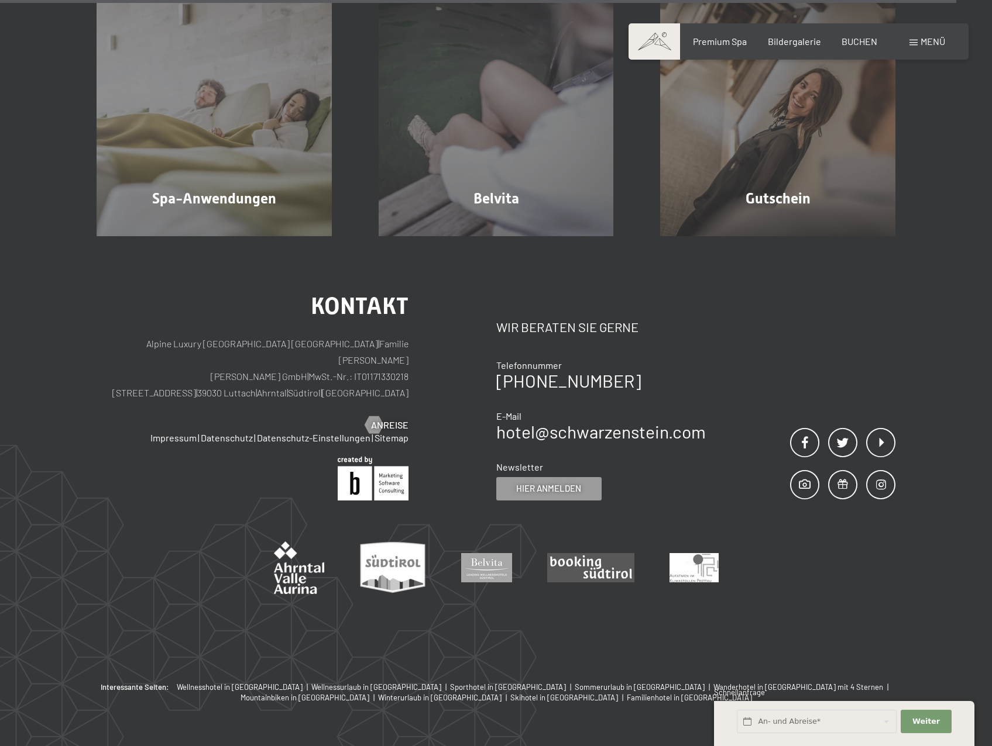
scroll to position [7660, 0]
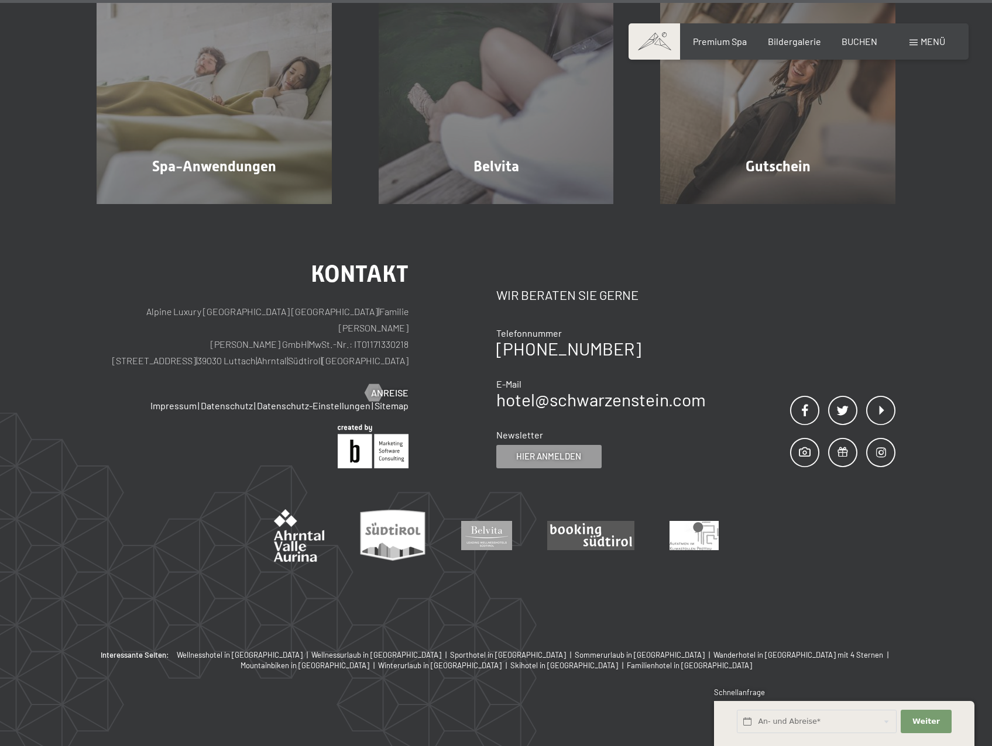
click at [924, 48] on div "Buchen Anfragen Premium Spa Bildergalerie BUCHEN Menü DE IT EN Gutschein Bilder…" at bounding box center [798, 41] width 293 height 13
click at [942, 36] on span "Menü" at bounding box center [932, 41] width 25 height 11
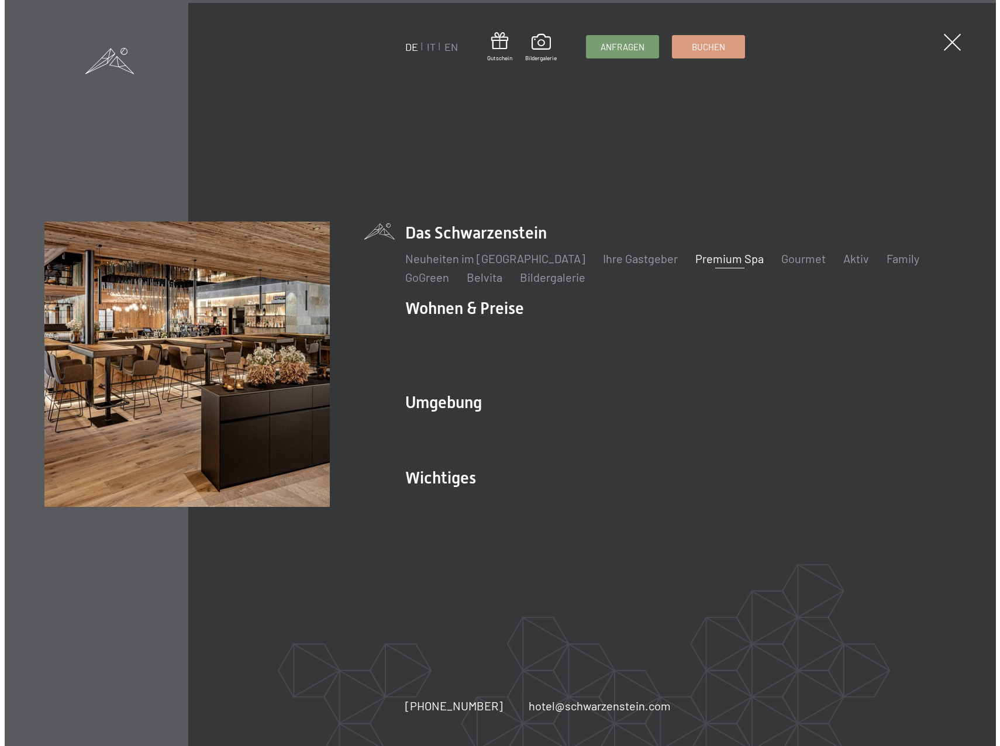
scroll to position [7679, 0]
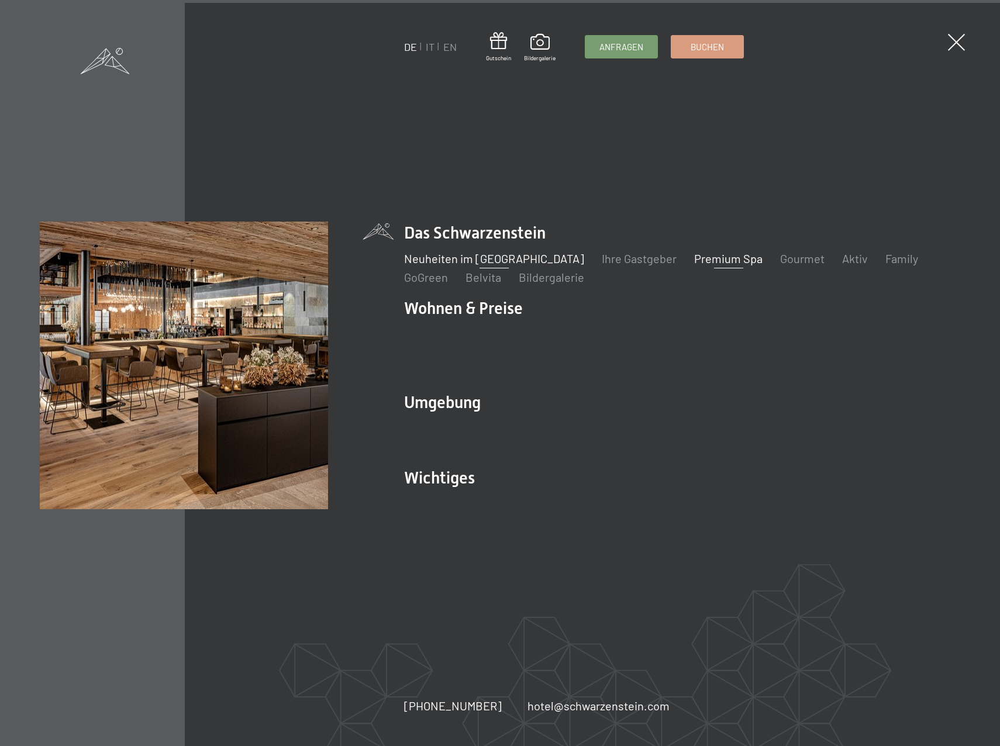
click at [505, 266] on link "Neuheiten im [GEOGRAPHIC_DATA]" at bounding box center [494, 259] width 180 height 14
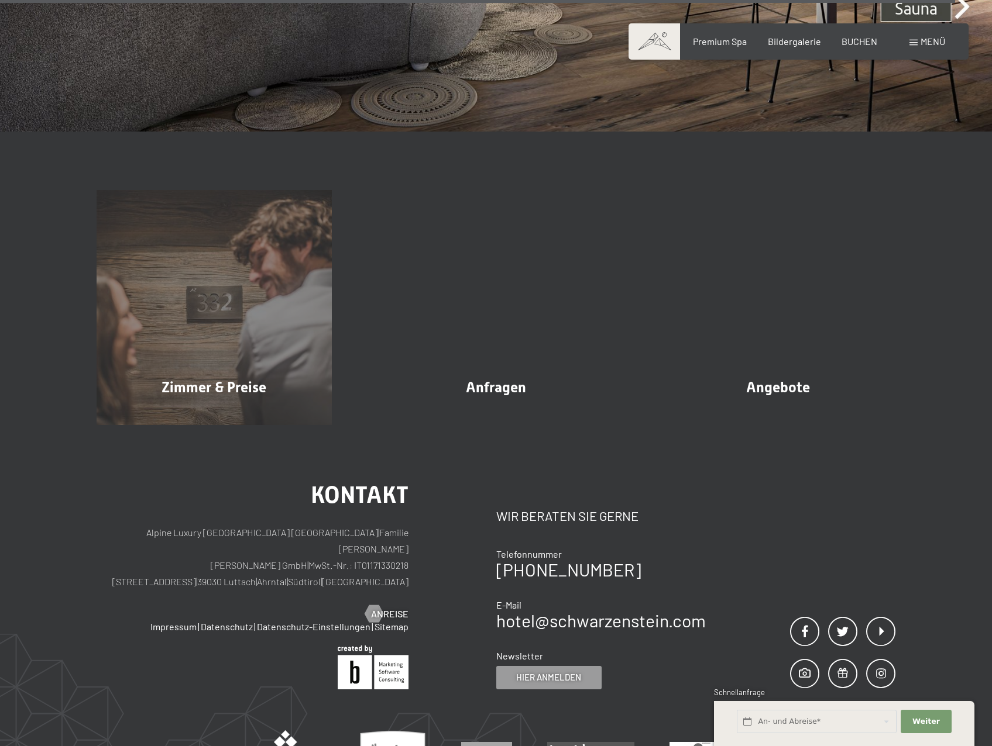
scroll to position [4388, 0]
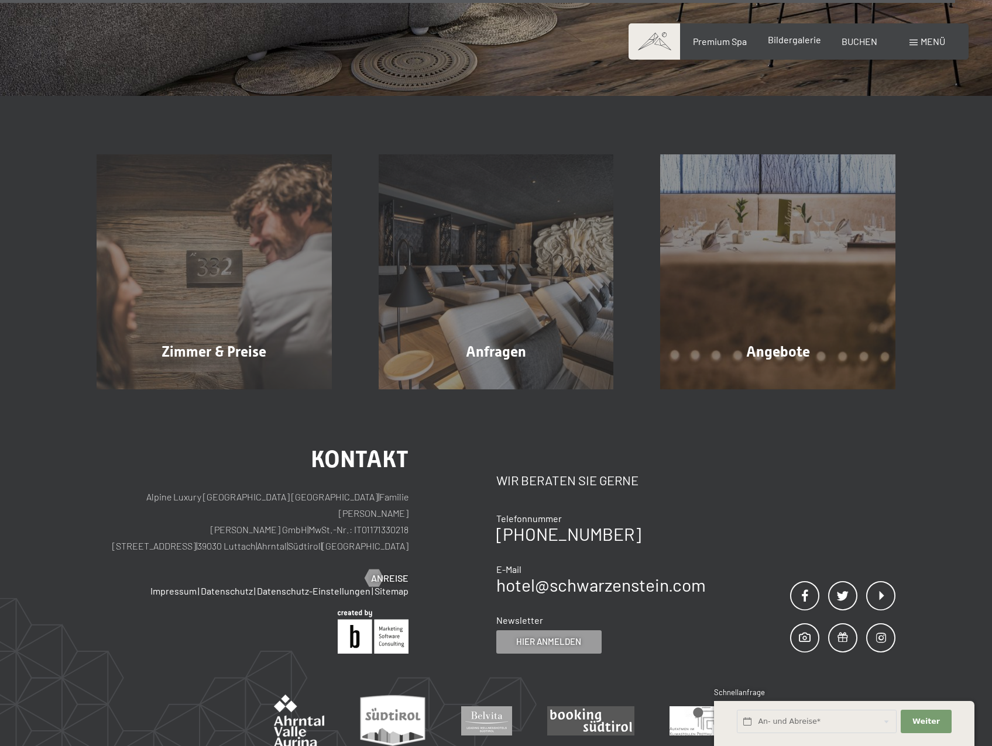
click at [799, 41] on span "Bildergalerie" at bounding box center [794, 39] width 53 height 11
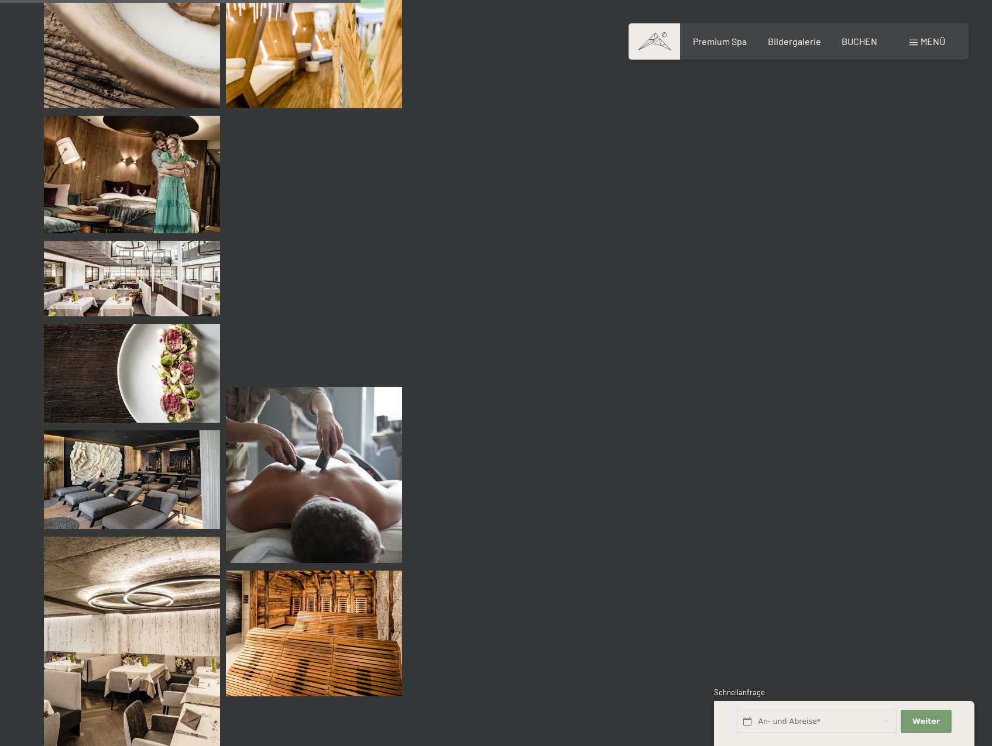
scroll to position [5441, 0]
